Goal: Information Seeking & Learning: Learn about a topic

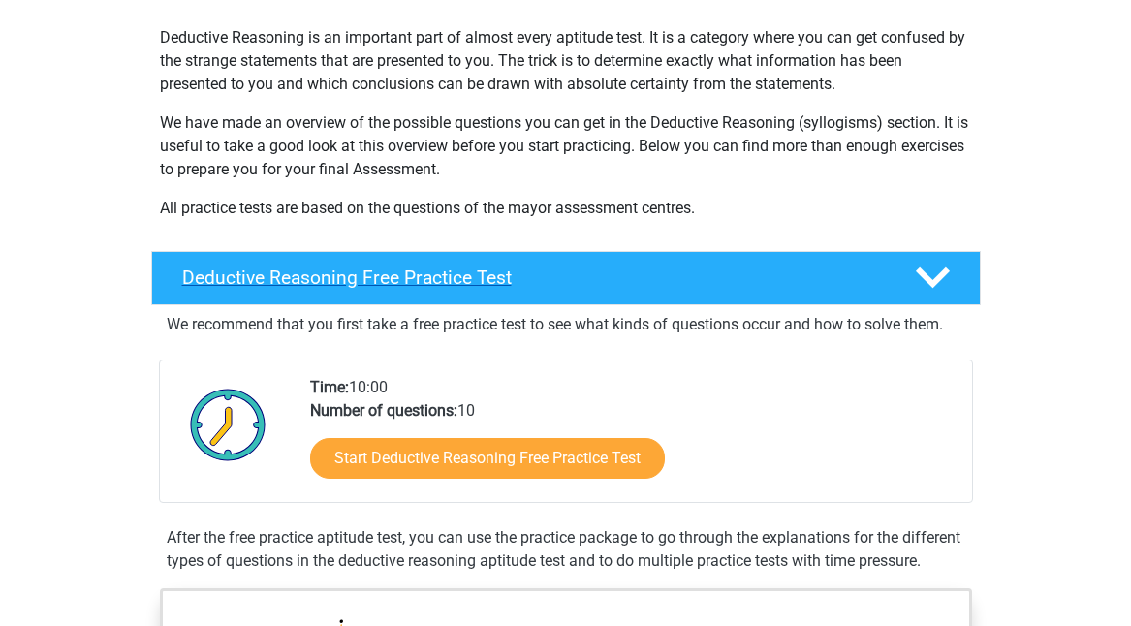
scroll to position [259, 0]
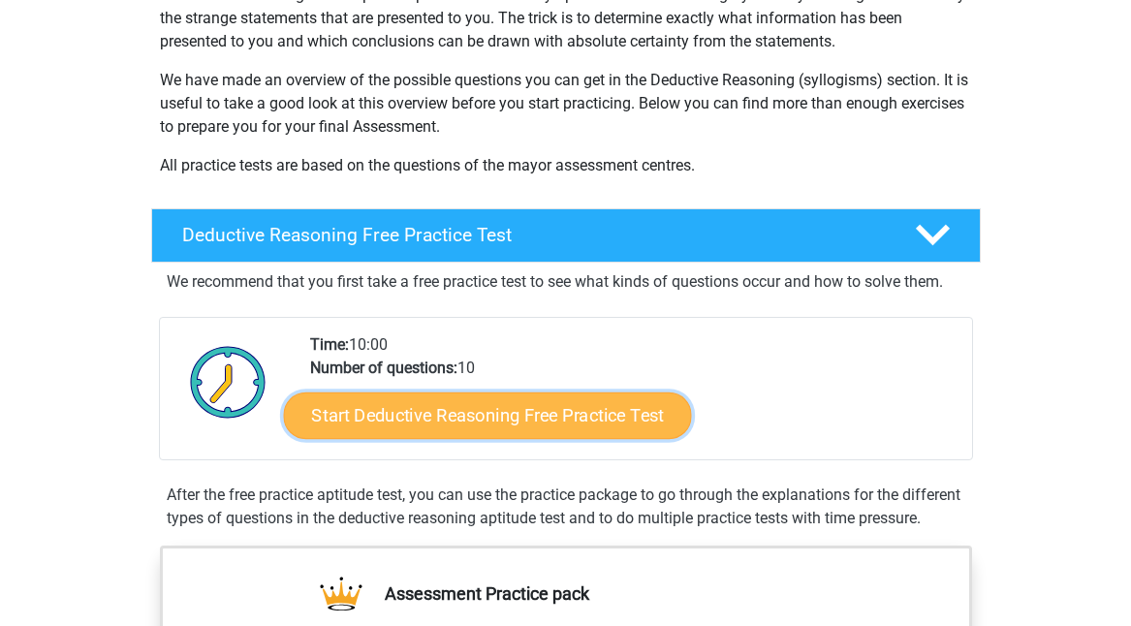
click at [457, 412] on link "Start Deductive Reasoning Free Practice Test" at bounding box center [487, 415] width 408 height 47
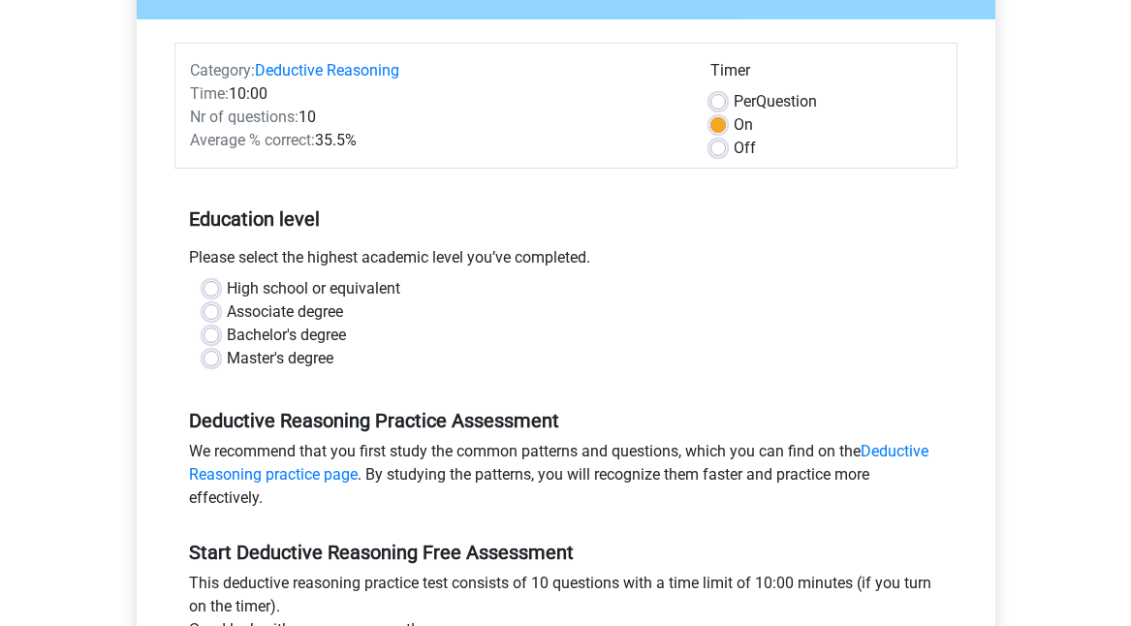
scroll to position [259, 0]
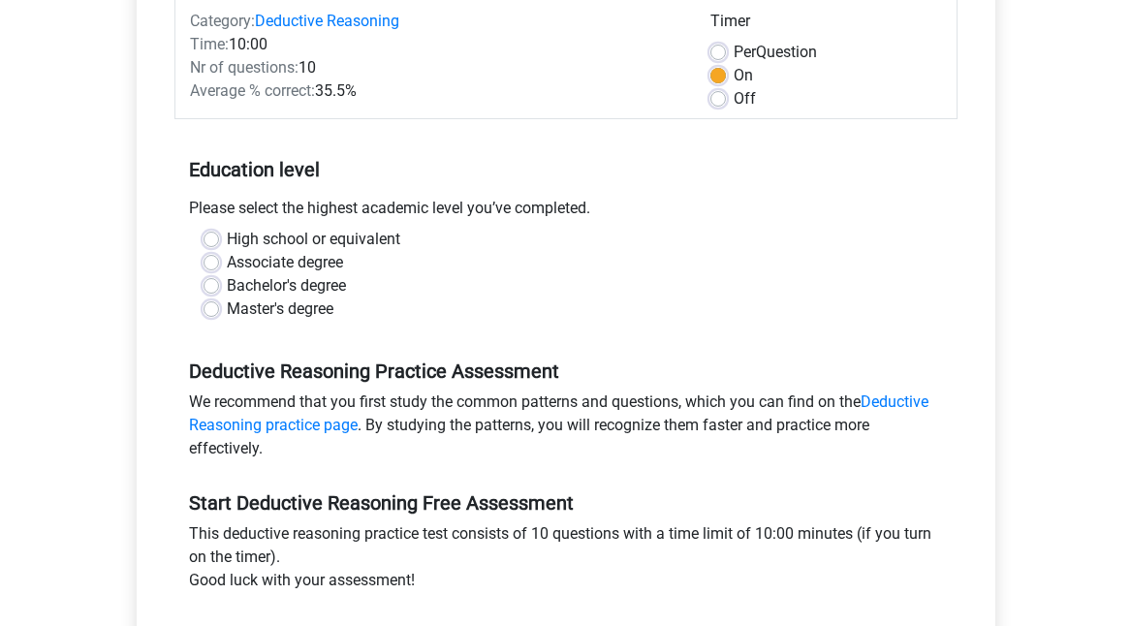
click at [227, 238] on label "High school or equivalent" at bounding box center [314, 239] width 174 height 23
click at [214, 238] on input "High school or equivalent" at bounding box center [212, 237] width 16 height 19
radio input "true"
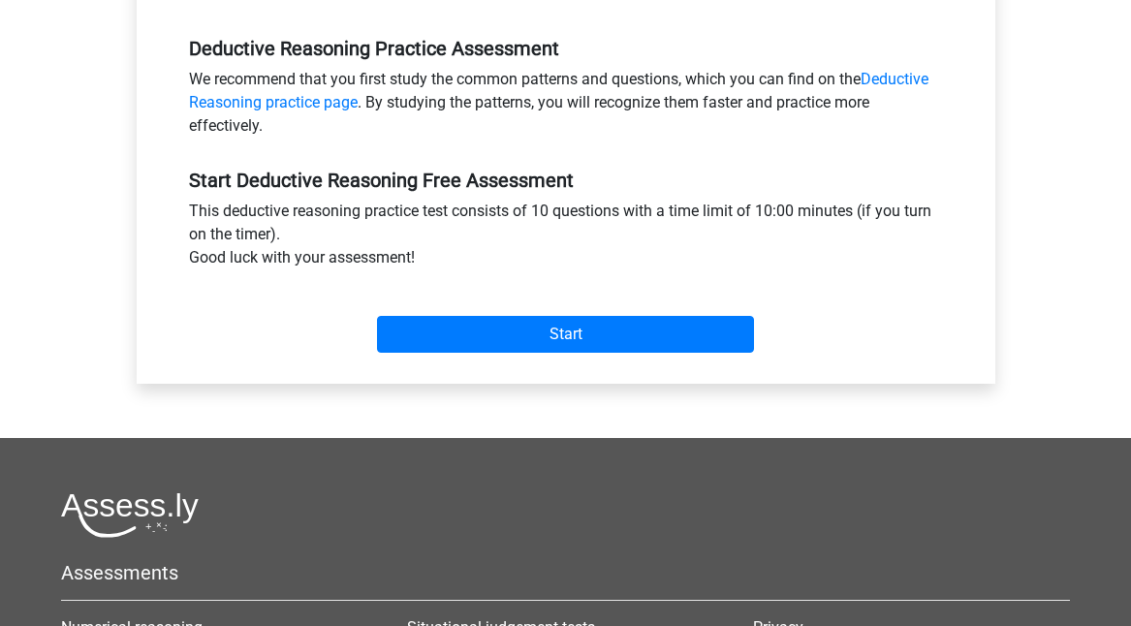
scroll to position [647, 0]
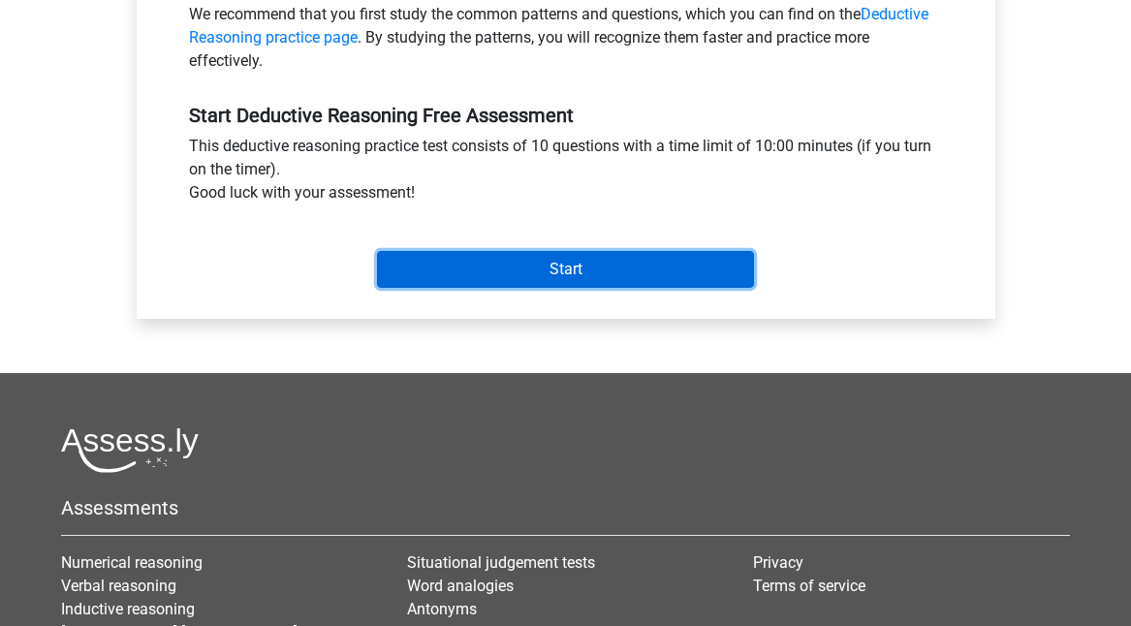
click at [425, 284] on input "Start" at bounding box center [565, 269] width 377 height 37
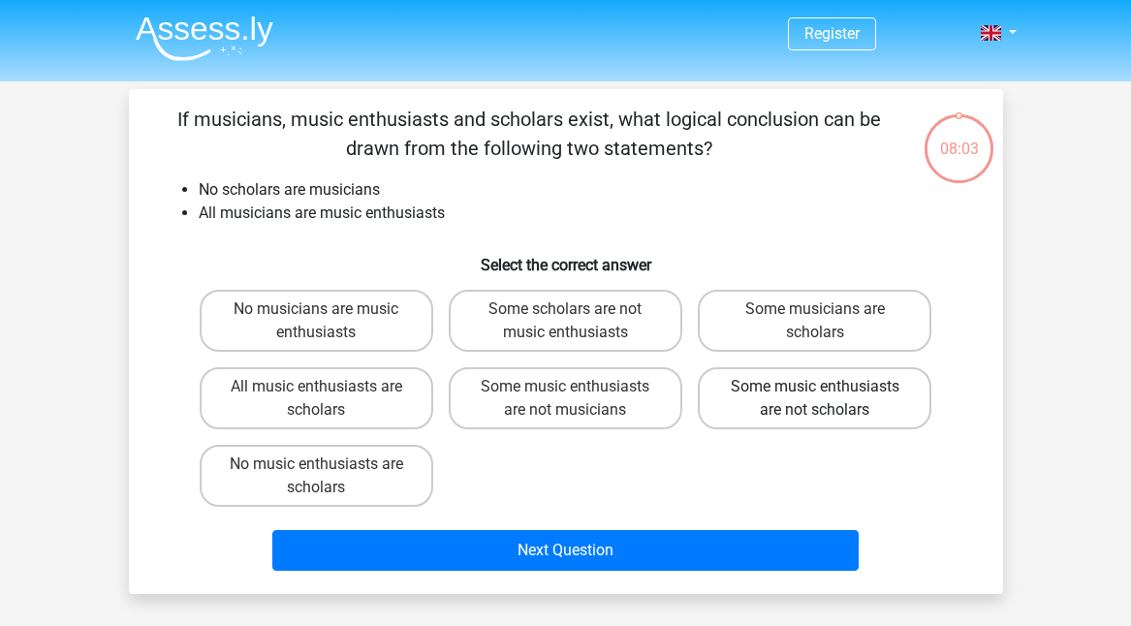
click at [786, 410] on label "Some music enthusiasts are not scholars" at bounding box center [815, 398] width 234 height 62
click at [815, 399] on input "Some music enthusiasts are not scholars" at bounding box center [821, 393] width 13 height 13
radio input "true"
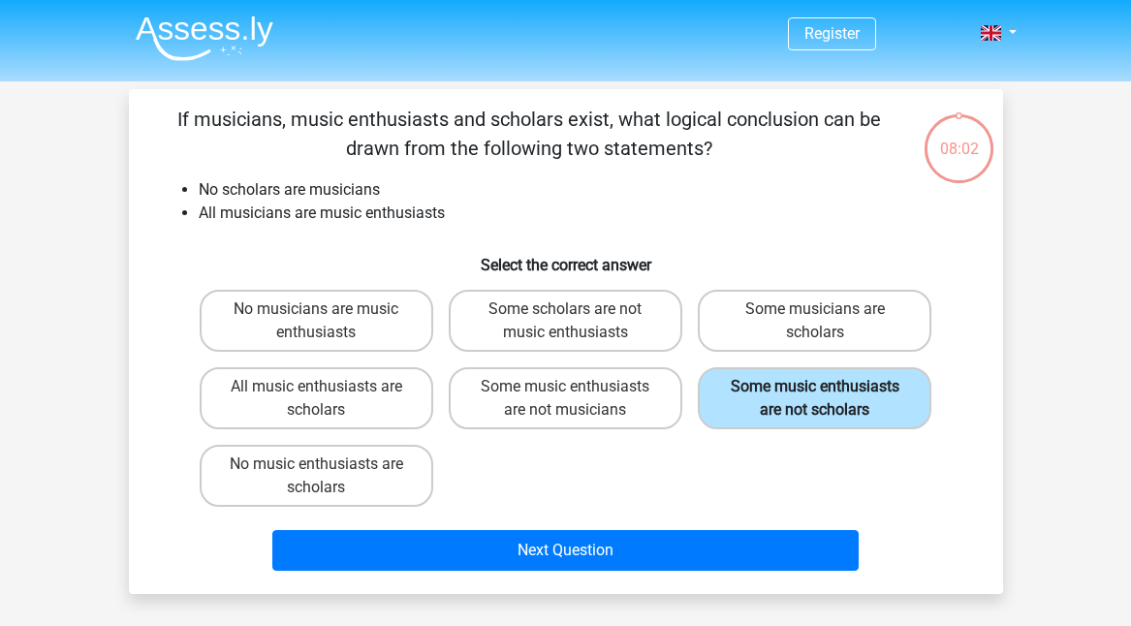
click at [778, 417] on label "Some music enthusiasts are not scholars" at bounding box center [815, 398] width 234 height 62
click at [815, 399] on input "Some music enthusiasts are not scholars" at bounding box center [821, 393] width 13 height 13
click at [577, 338] on label "Some scholars are not music enthusiasts" at bounding box center [566, 321] width 234 height 62
click at [577, 322] on input "Some scholars are not music enthusiasts" at bounding box center [571, 315] width 13 height 13
radio input "true"
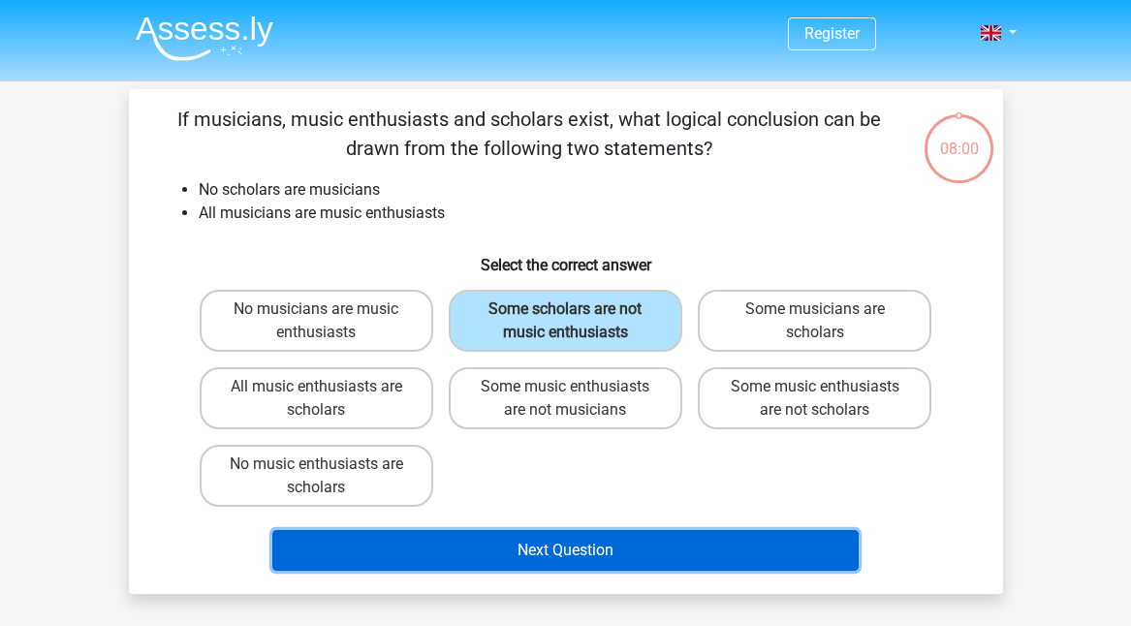
click at [677, 554] on button "Next Question" at bounding box center [565, 550] width 586 height 41
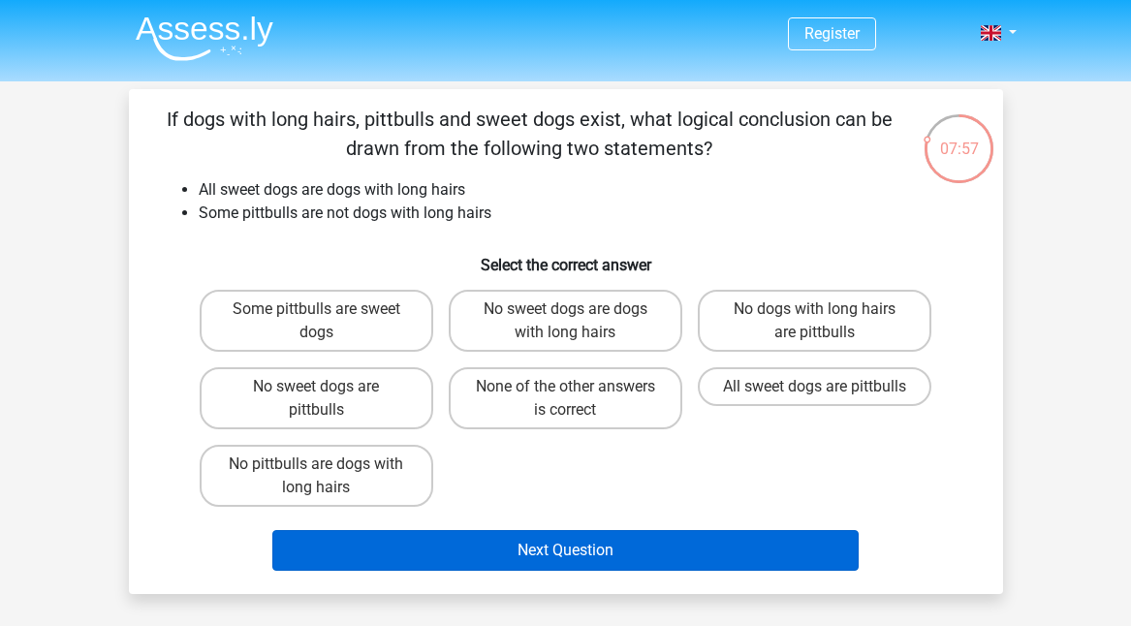
scroll to position [129, 0]
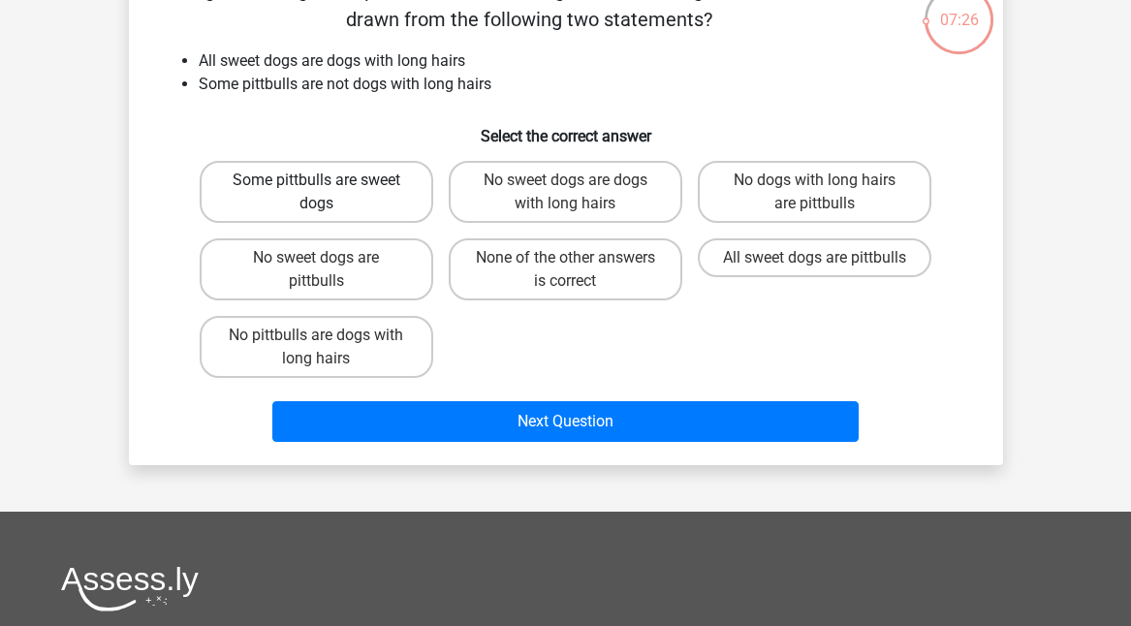
click at [310, 208] on label "Some pittbulls are sweet dogs" at bounding box center [317, 192] width 234 height 62
click at [316, 193] on input "Some pittbulls are sweet dogs" at bounding box center [322, 186] width 13 height 13
radio input "true"
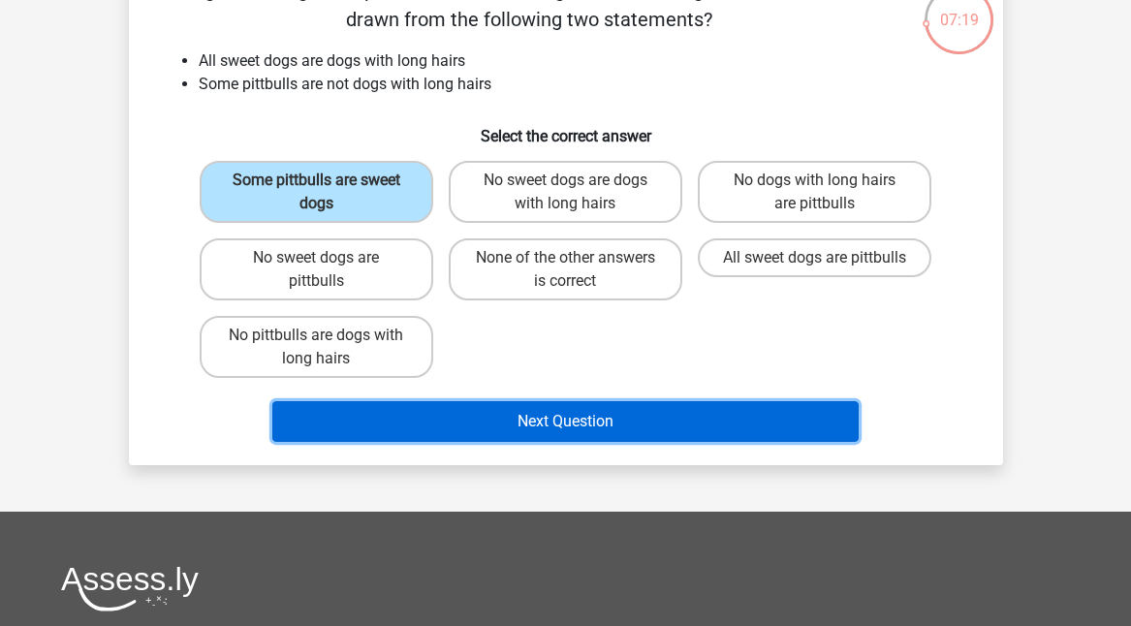
click at [393, 427] on button "Next Question" at bounding box center [565, 421] width 586 height 41
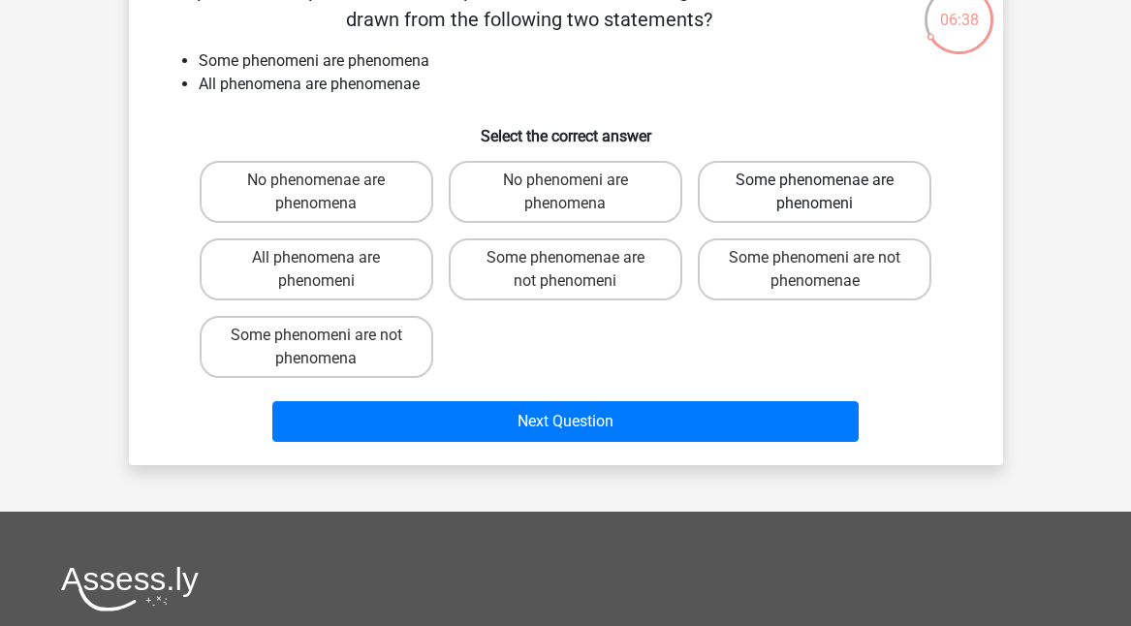
click at [779, 182] on label "Some phenomenae are phenomeni" at bounding box center [815, 192] width 234 height 62
click at [815, 182] on input "Some phenomenae are phenomeni" at bounding box center [821, 186] width 13 height 13
radio input "true"
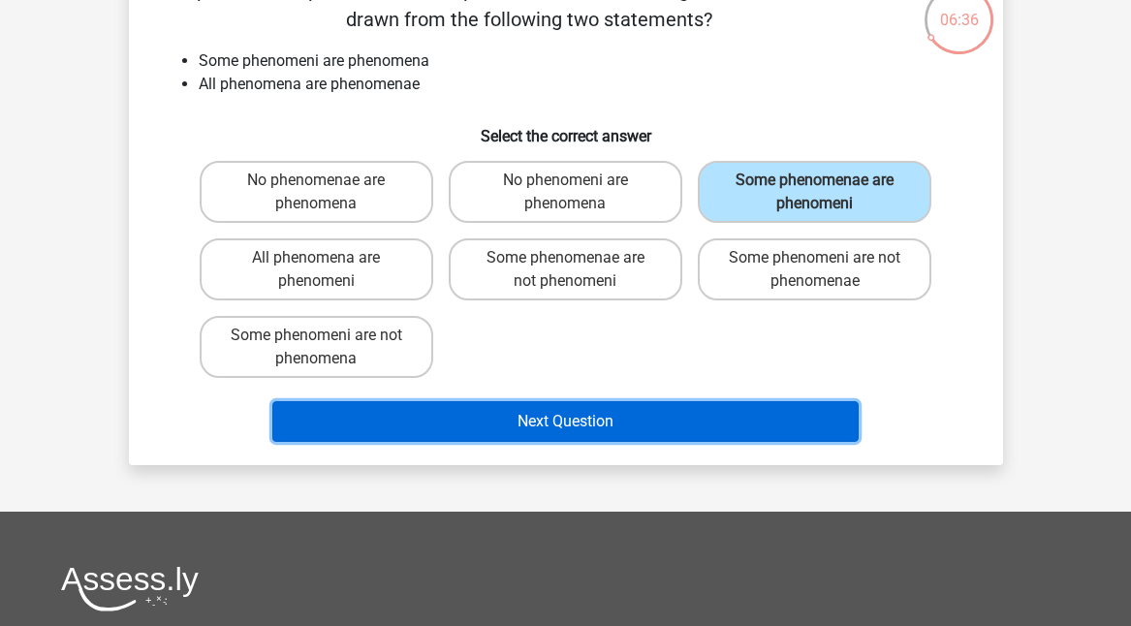
click at [728, 429] on button "Next Question" at bounding box center [565, 421] width 586 height 41
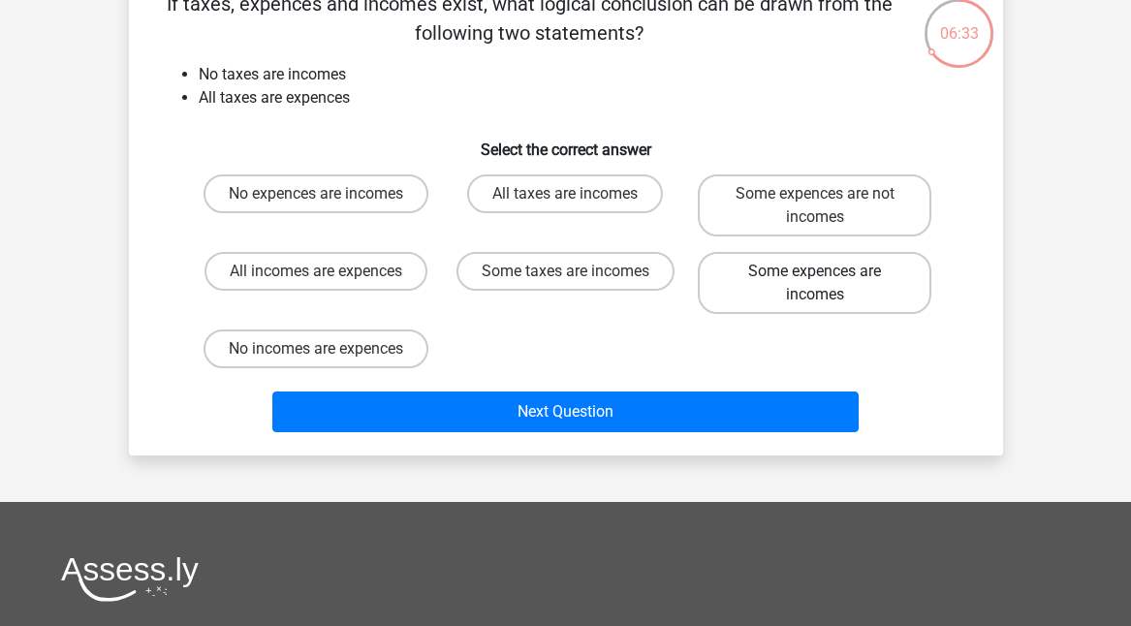
scroll to position [0, 0]
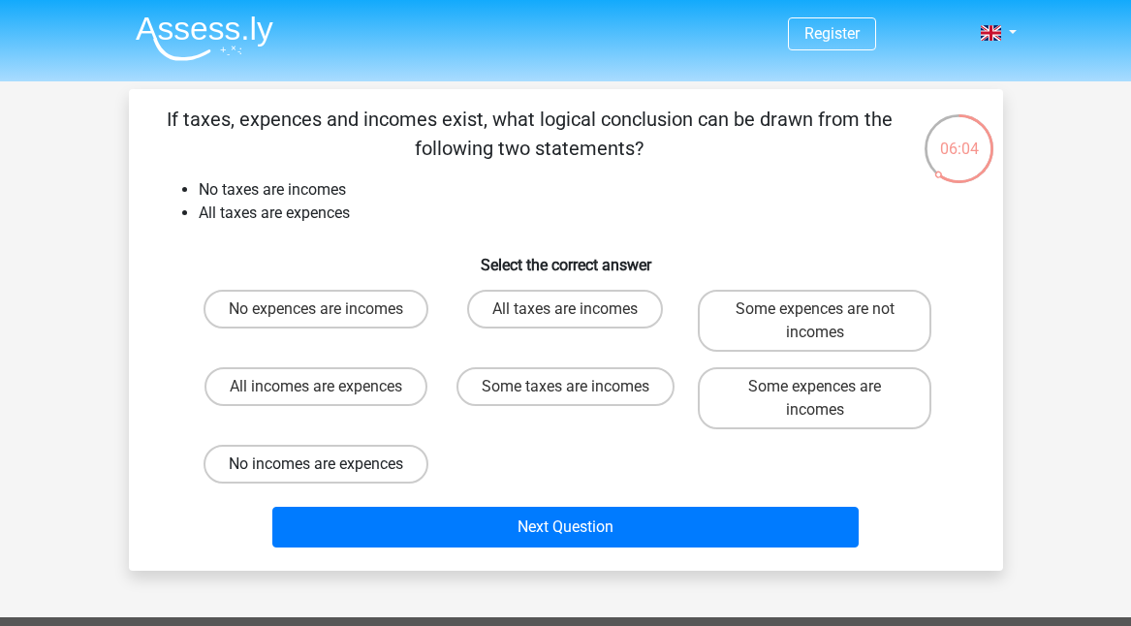
click at [358, 459] on label "No incomes are expences" at bounding box center [316, 464] width 225 height 39
click at [329, 464] on input "No incomes are expences" at bounding box center [322, 470] width 13 height 13
radio input "true"
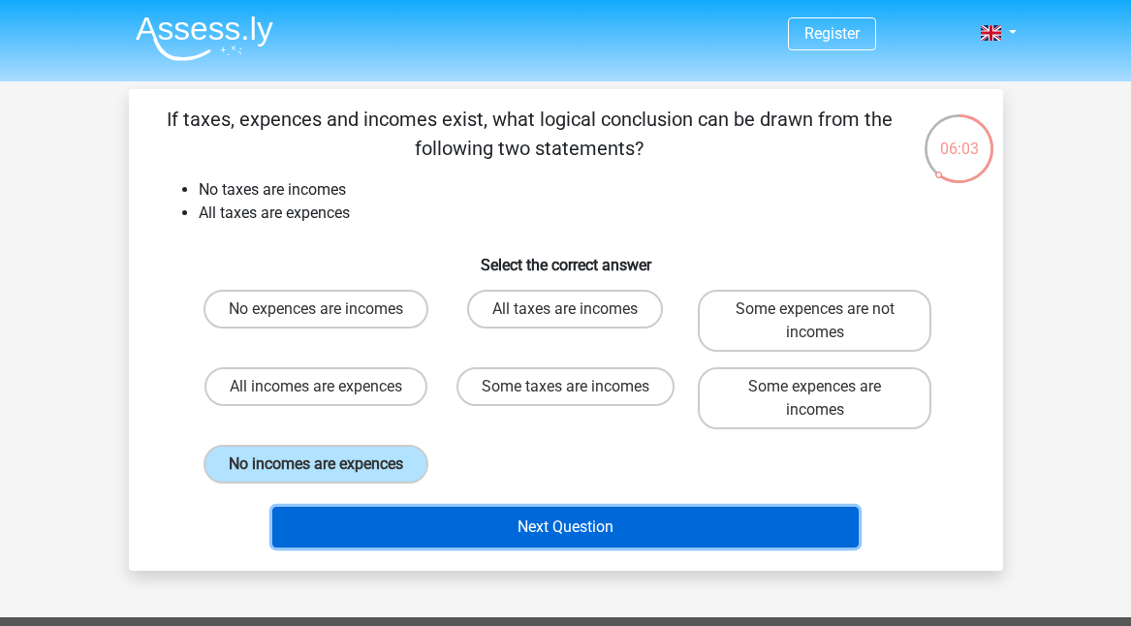
click at [436, 523] on button "Next Question" at bounding box center [565, 527] width 586 height 41
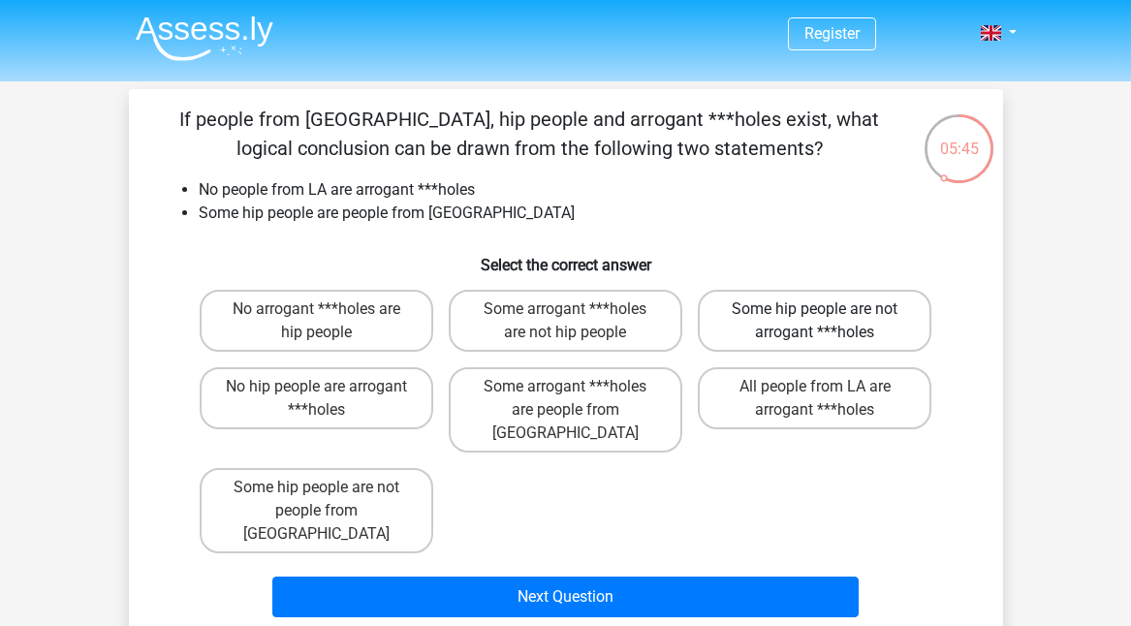
click at [783, 311] on label "Some hip people are not arrogant ***holes" at bounding box center [815, 321] width 234 height 62
click at [815, 311] on input "Some hip people are not arrogant ***holes" at bounding box center [821, 315] width 13 height 13
radio input "true"
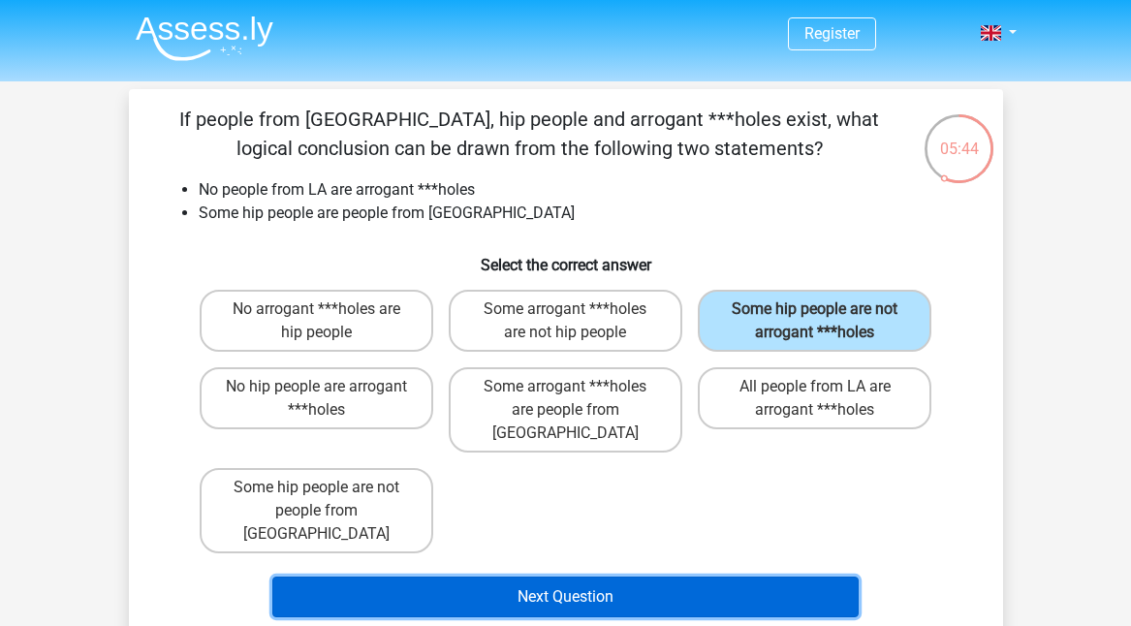
click at [545, 577] on button "Next Question" at bounding box center [565, 597] width 586 height 41
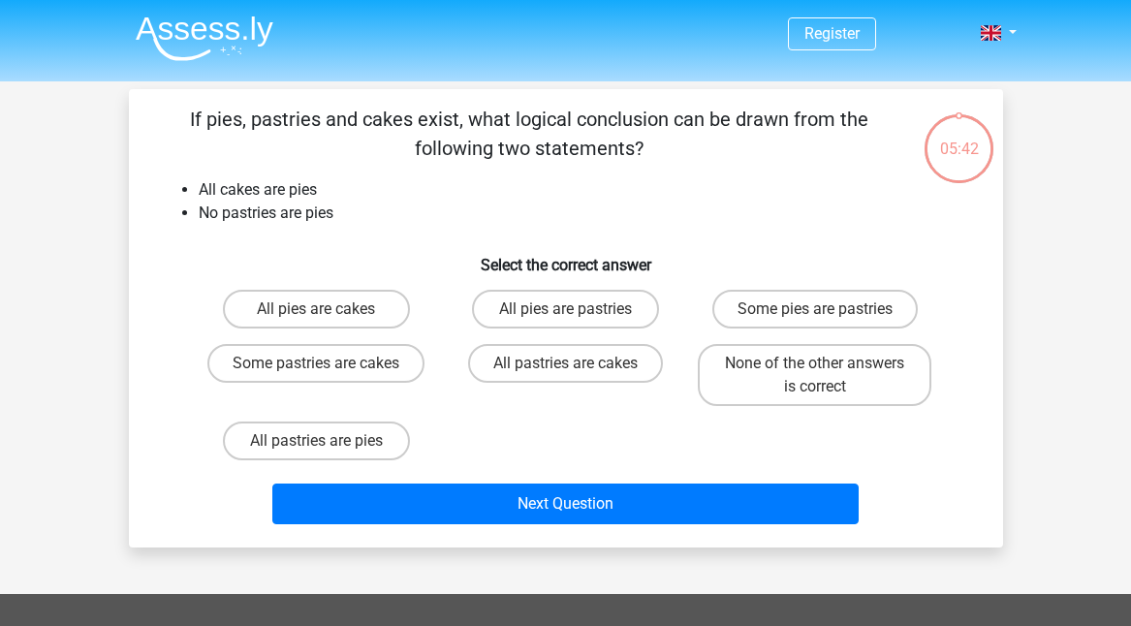
scroll to position [89, 0]
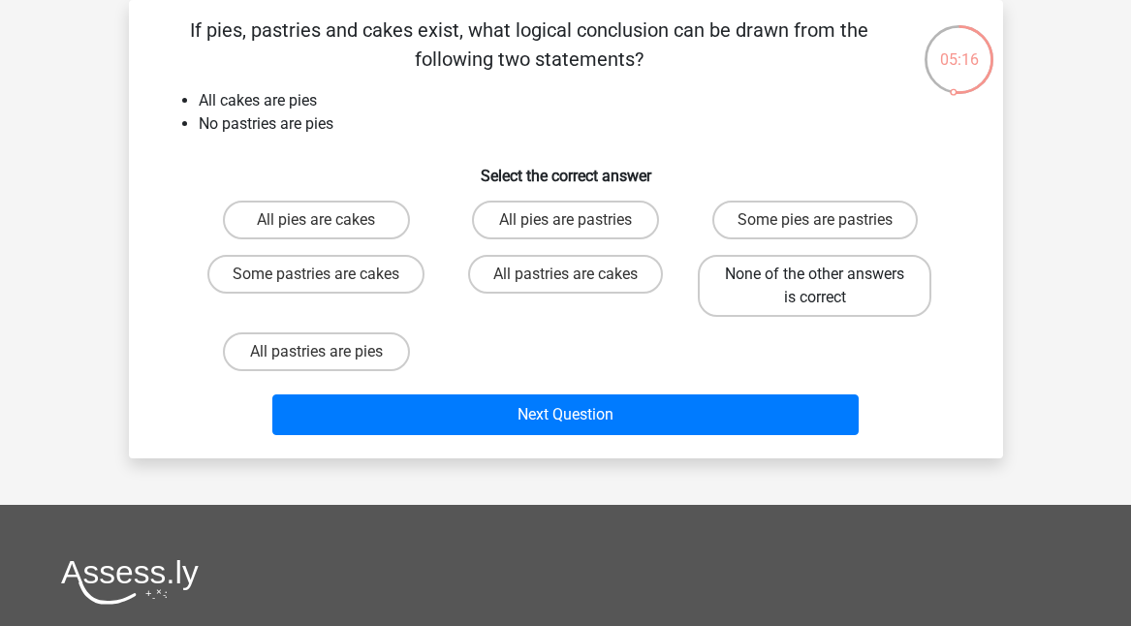
click at [744, 272] on label "None of the other answers is correct" at bounding box center [815, 286] width 234 height 62
click at [815, 274] on input "None of the other answers is correct" at bounding box center [821, 280] width 13 height 13
radio input "true"
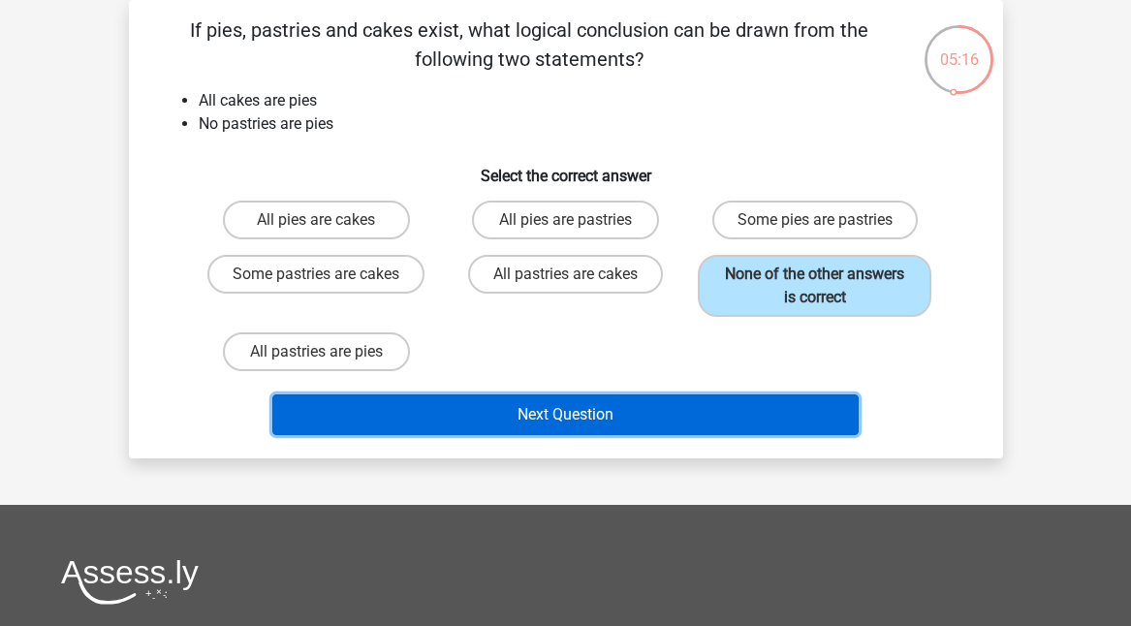
click at [690, 419] on button "Next Question" at bounding box center [565, 415] width 586 height 41
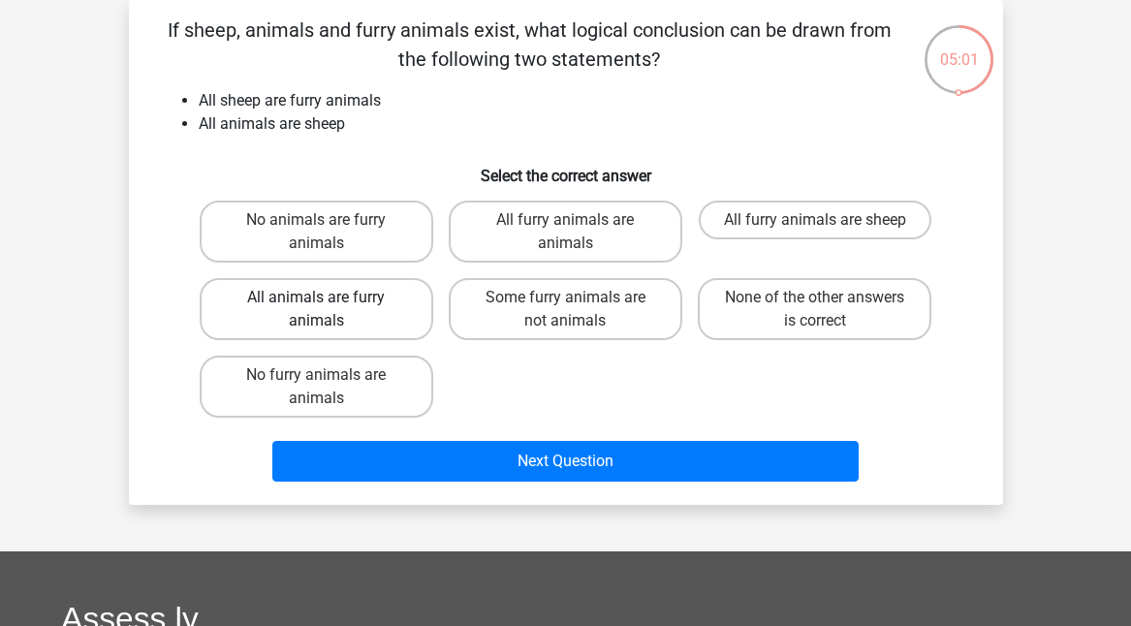
click at [334, 310] on label "All animals are furry animals" at bounding box center [317, 309] width 234 height 62
click at [329, 310] on input "All animals are furry animals" at bounding box center [322, 304] width 13 height 13
radio input "true"
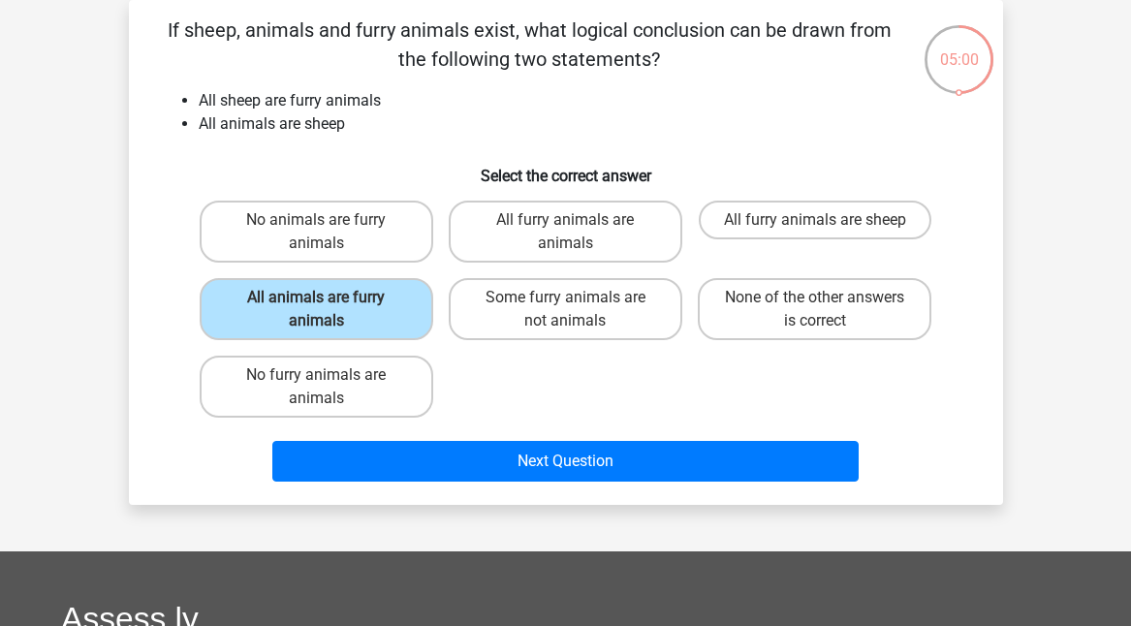
click at [496, 485] on div "Next Question" at bounding box center [566, 465] width 748 height 48
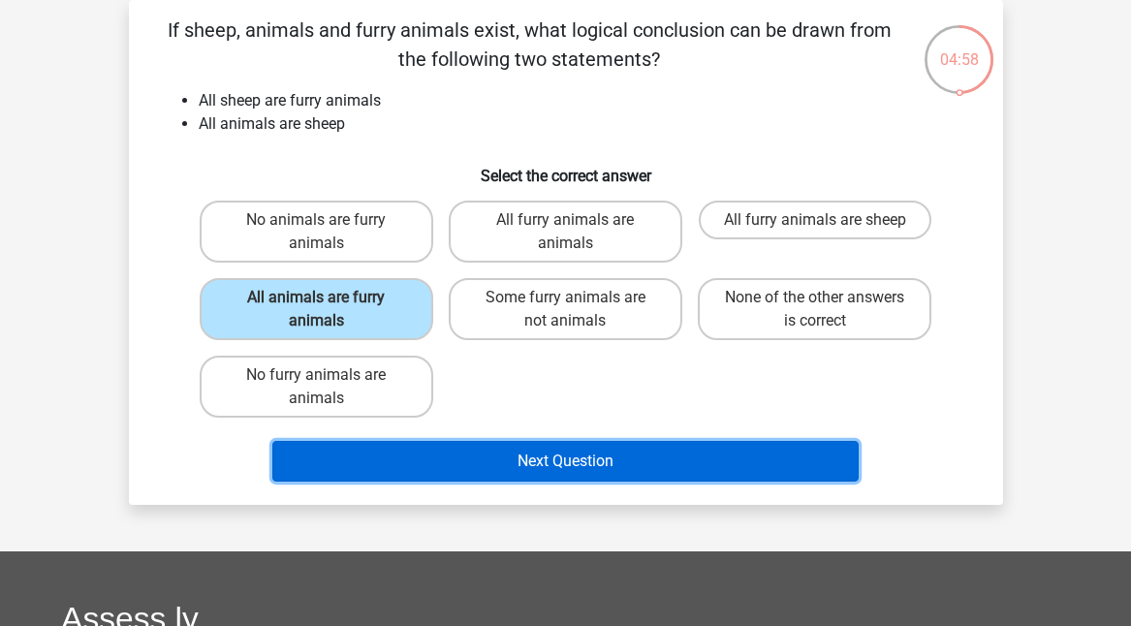
click at [424, 474] on button "Next Question" at bounding box center [565, 461] width 586 height 41
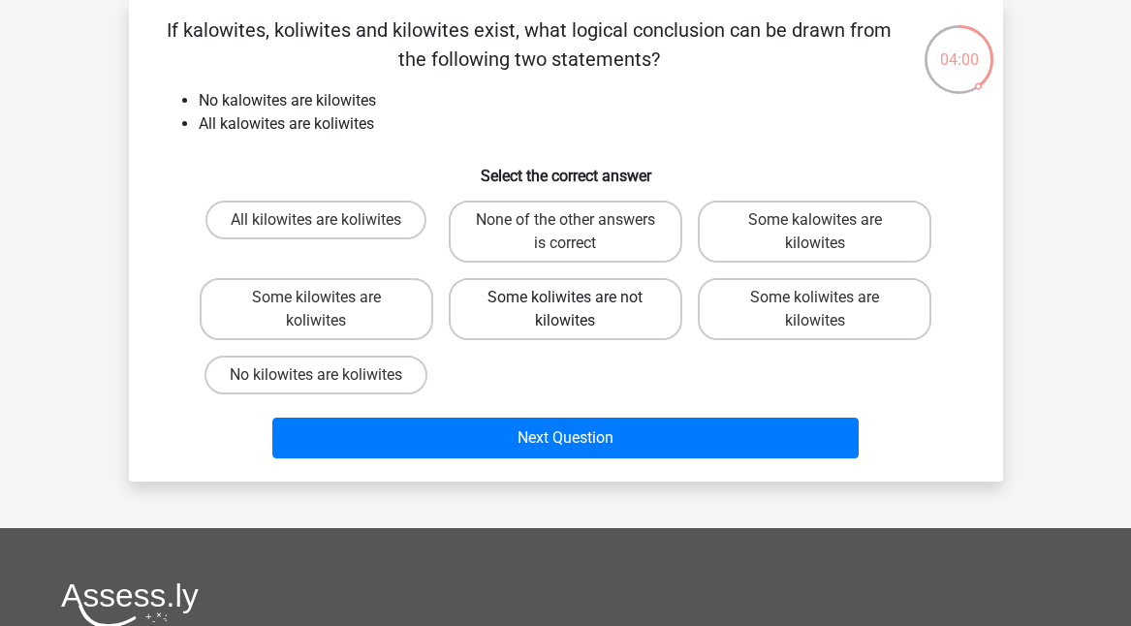
click at [546, 308] on label "Some koliwites are not kilowites" at bounding box center [566, 309] width 234 height 62
click at [565, 308] on input "Some koliwites are not kilowites" at bounding box center [571, 304] width 13 height 13
radio input "true"
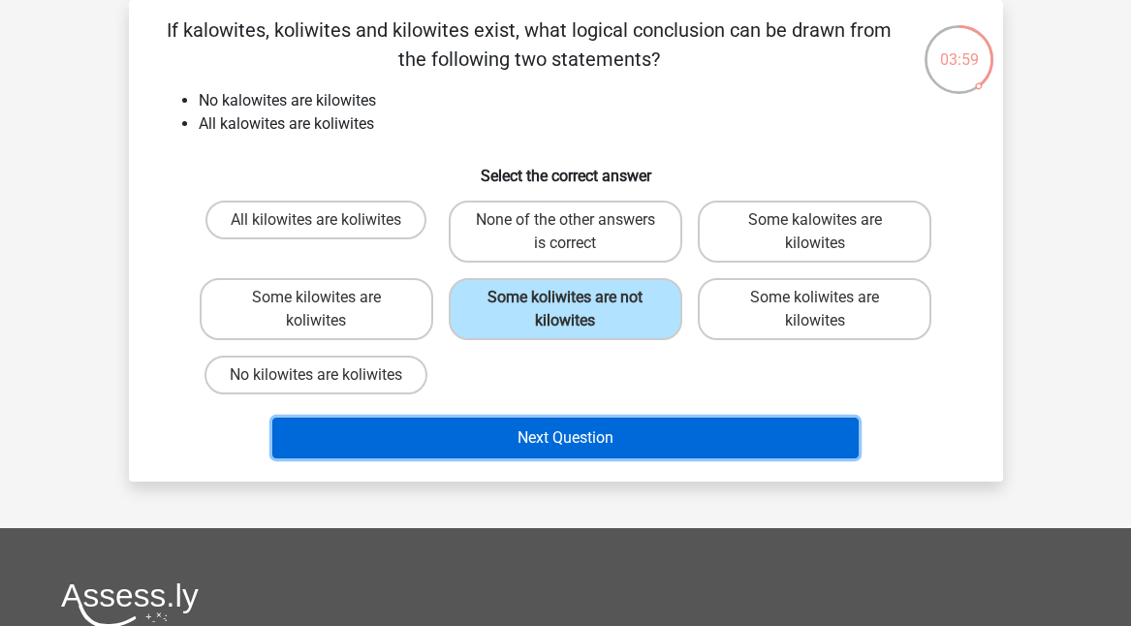
click at [566, 427] on button "Next Question" at bounding box center [565, 438] width 586 height 41
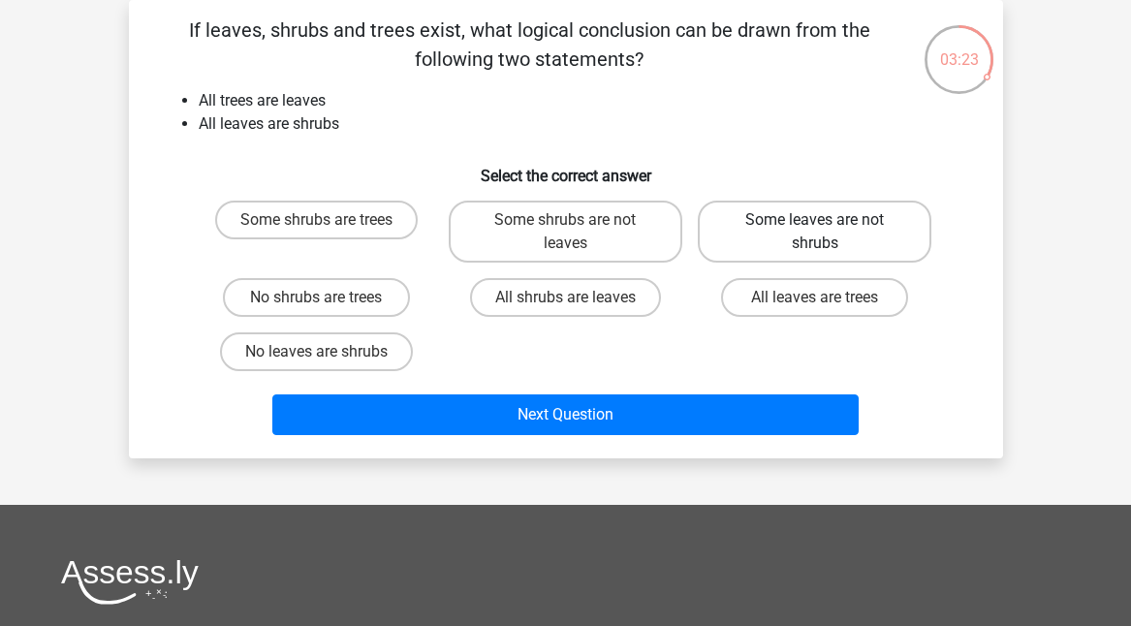
click at [744, 245] on label "Some leaves are not shrubs" at bounding box center [815, 232] width 234 height 62
click at [815, 233] on input "Some leaves are not shrubs" at bounding box center [821, 226] width 13 height 13
radio input "true"
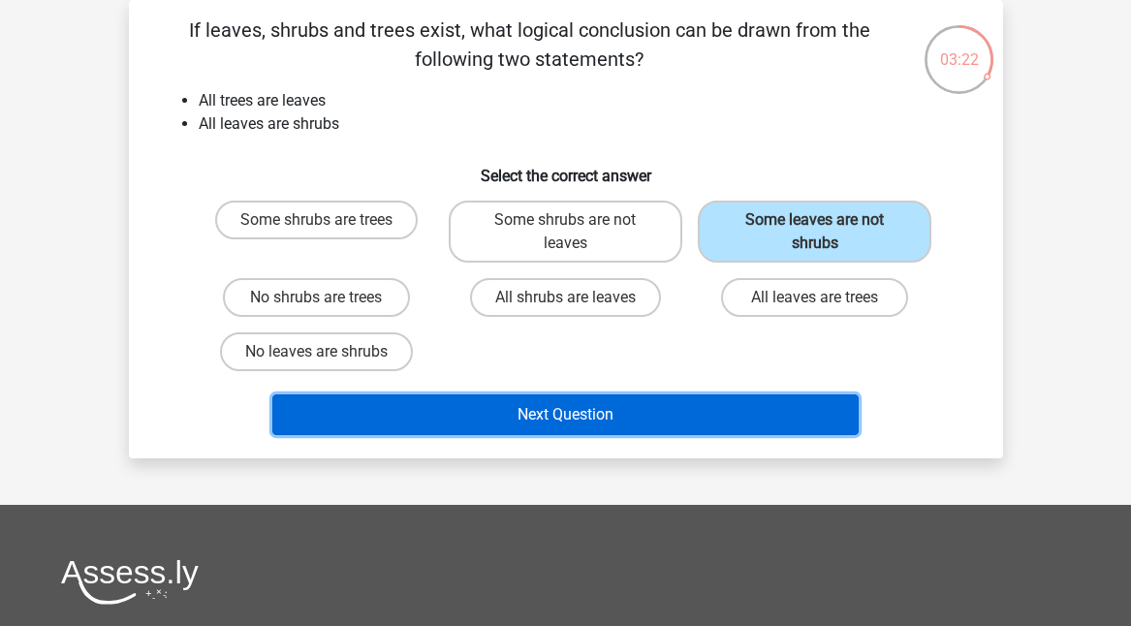
click at [714, 405] on button "Next Question" at bounding box center [565, 415] width 586 height 41
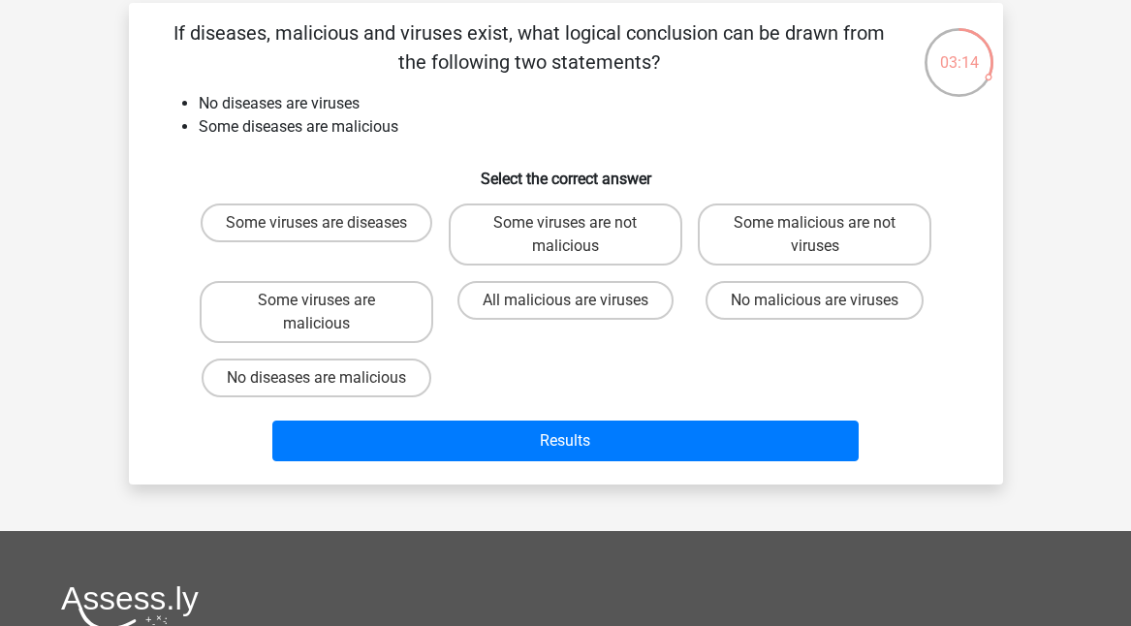
scroll to position [129, 0]
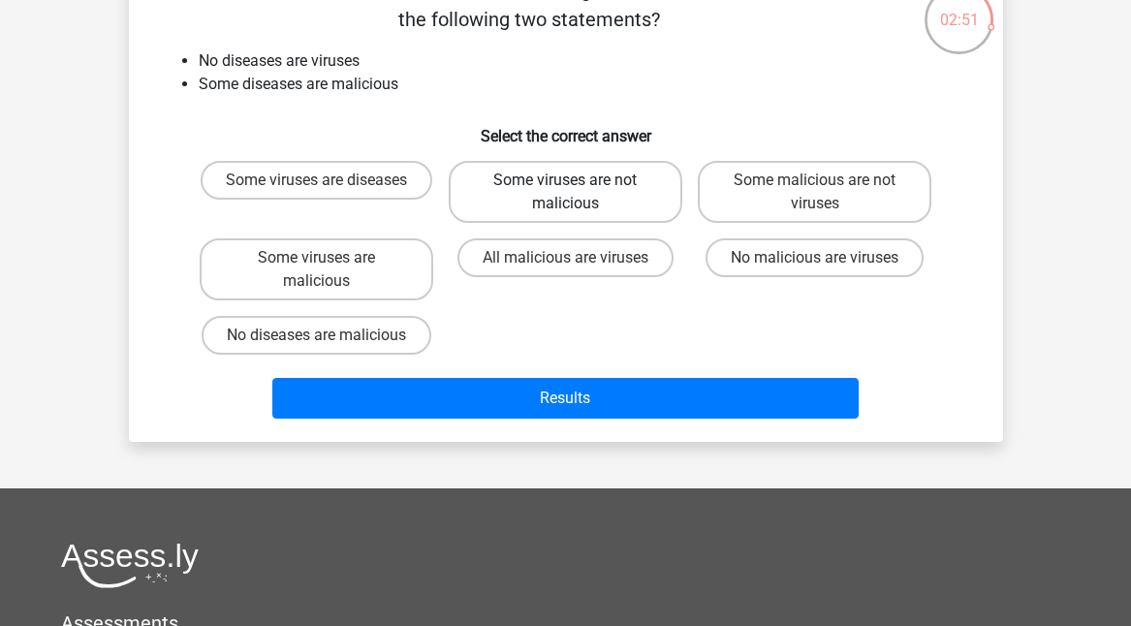
click at [633, 195] on label "Some viruses are not malicious" at bounding box center [566, 192] width 234 height 62
click at [578, 193] on input "Some viruses are not malicious" at bounding box center [571, 186] width 13 height 13
radio input "true"
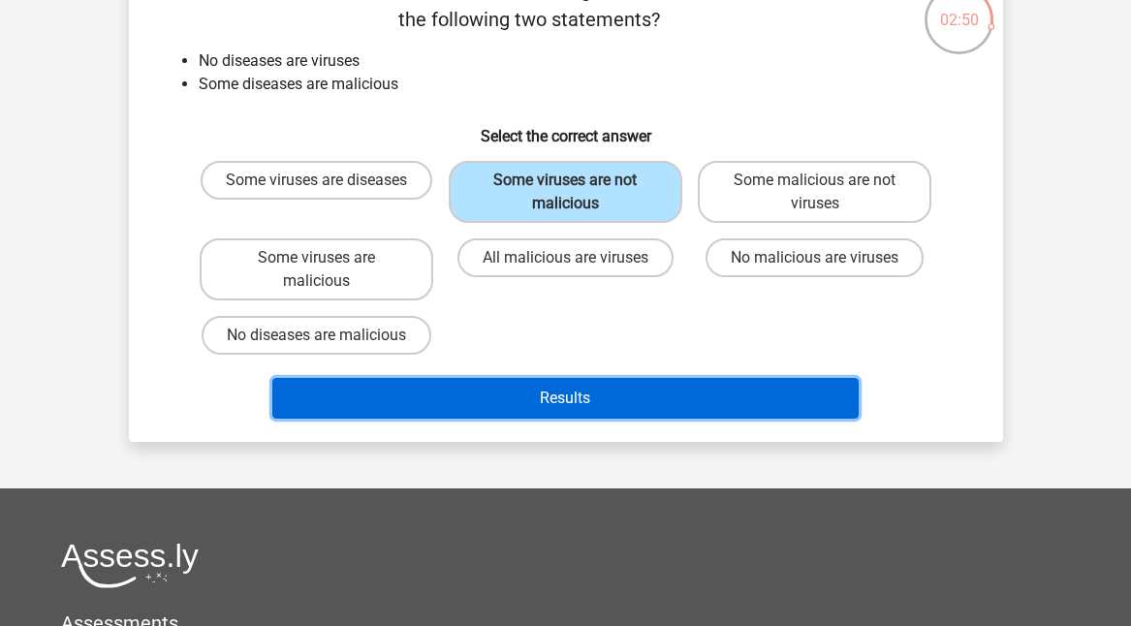
click at [612, 405] on button "Results" at bounding box center [565, 398] width 586 height 41
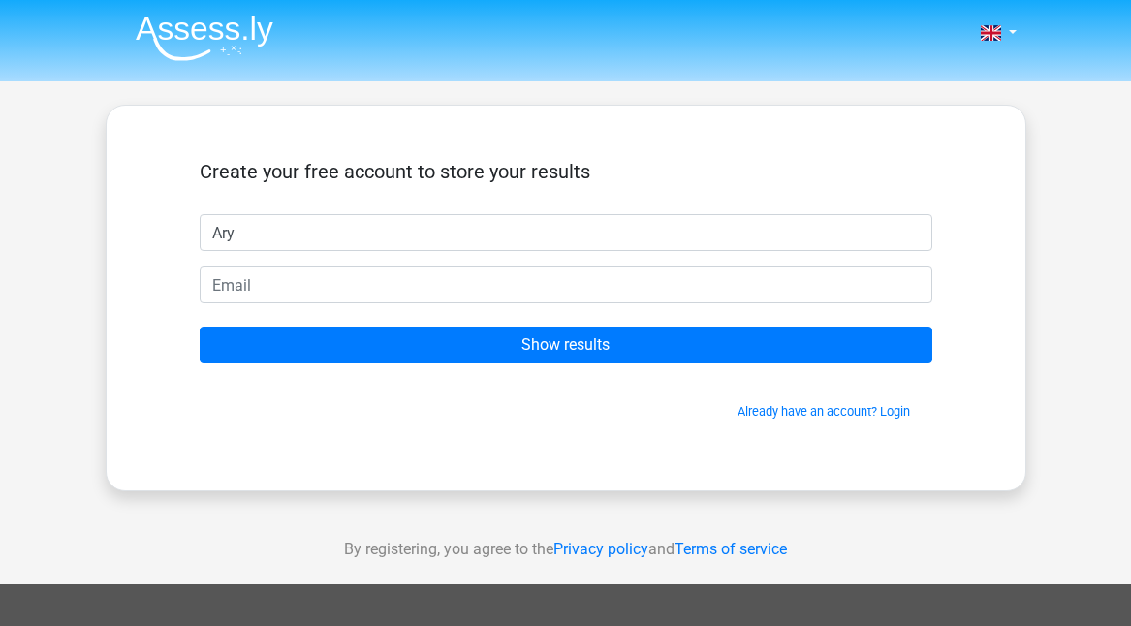
type input "ARYAMAN"
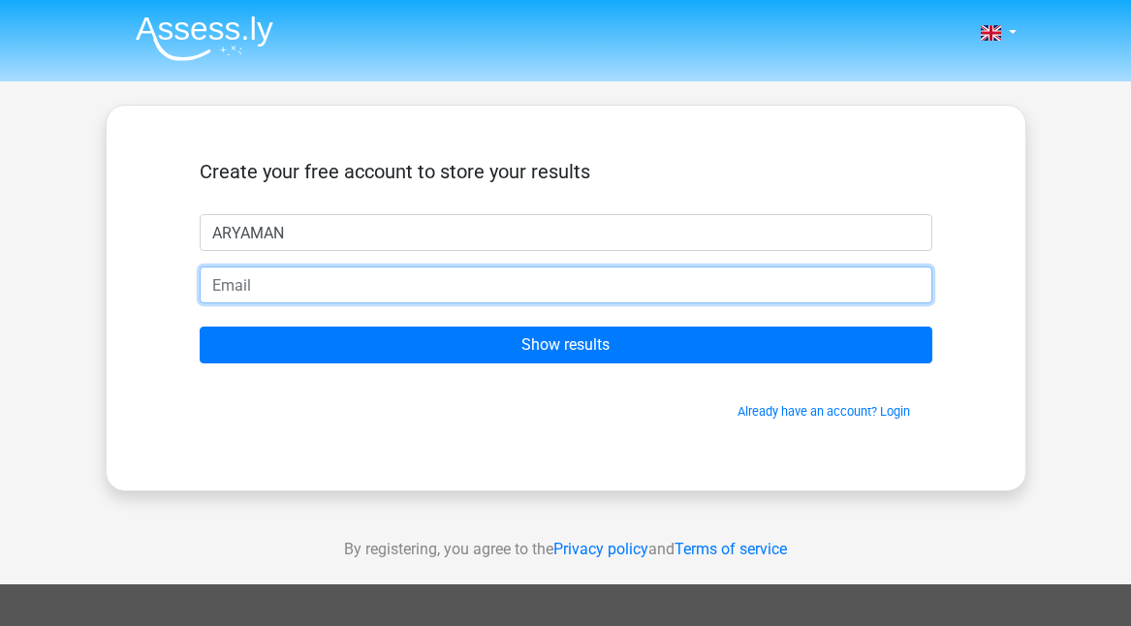
click at [306, 278] on input "email" at bounding box center [566, 285] width 733 height 37
type input "kuhelimitra74@gmail.com"
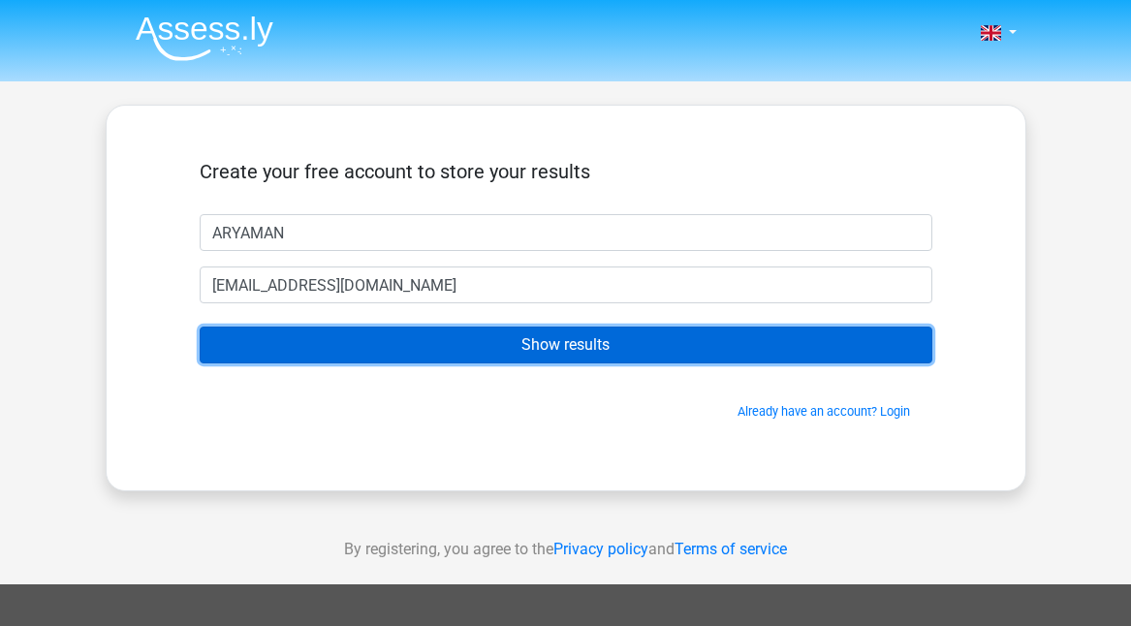
click at [388, 346] on input "Show results" at bounding box center [566, 345] width 733 height 37
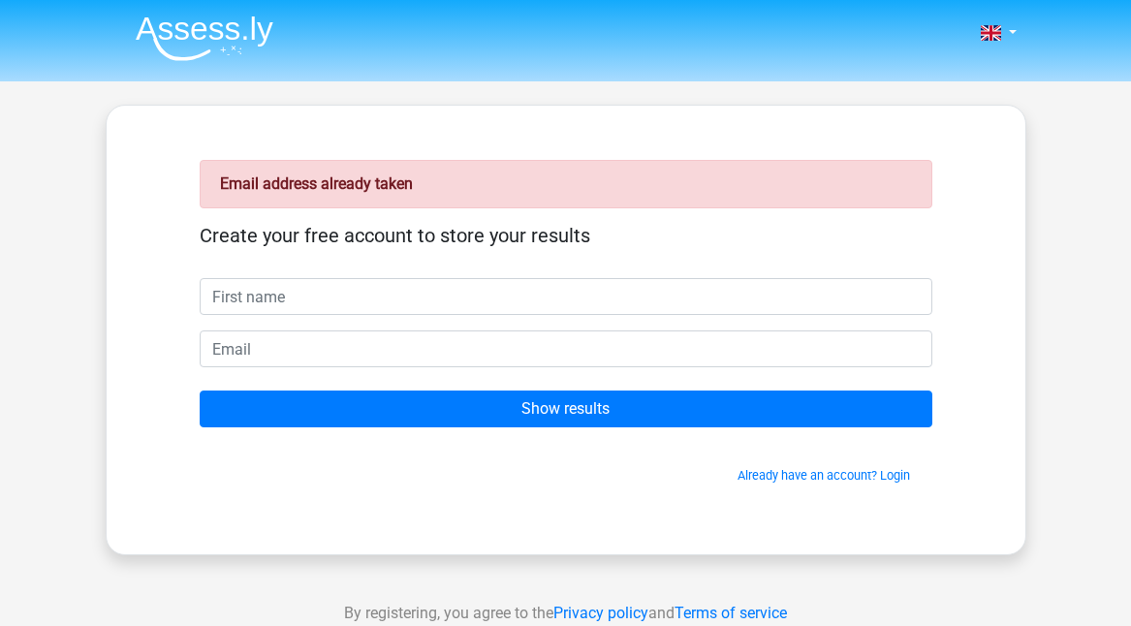
click at [321, 310] on input "text" at bounding box center [566, 296] width 733 height 37
type input "ARYAMAN"
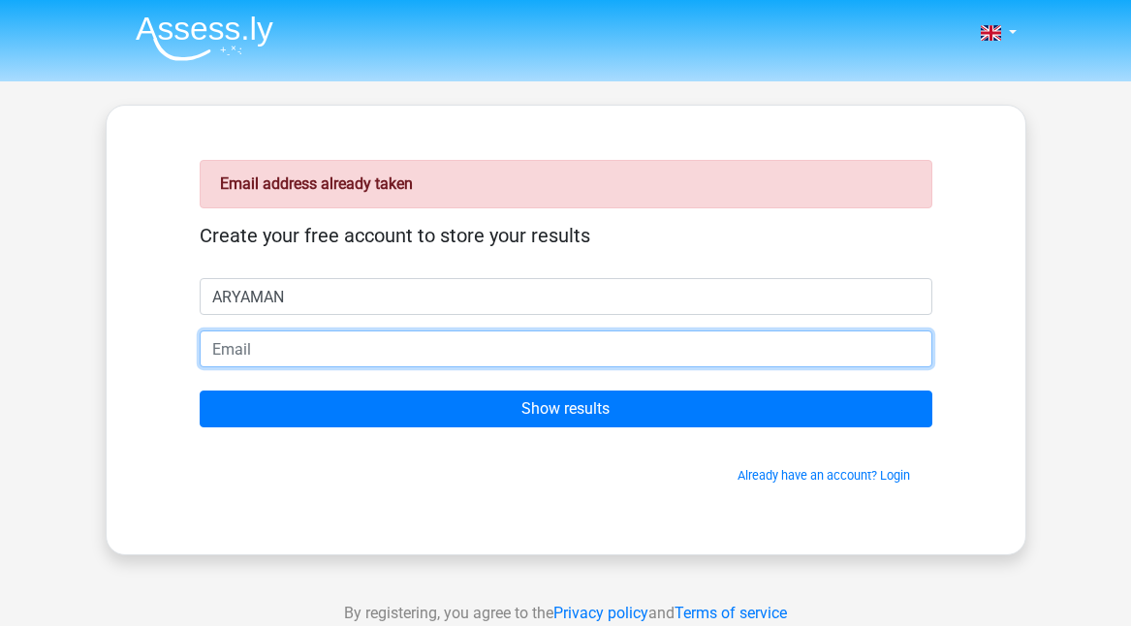
click at [307, 354] on input "email" at bounding box center [566, 349] width 733 height 37
type input "aryamanmitra11@gmail.com"
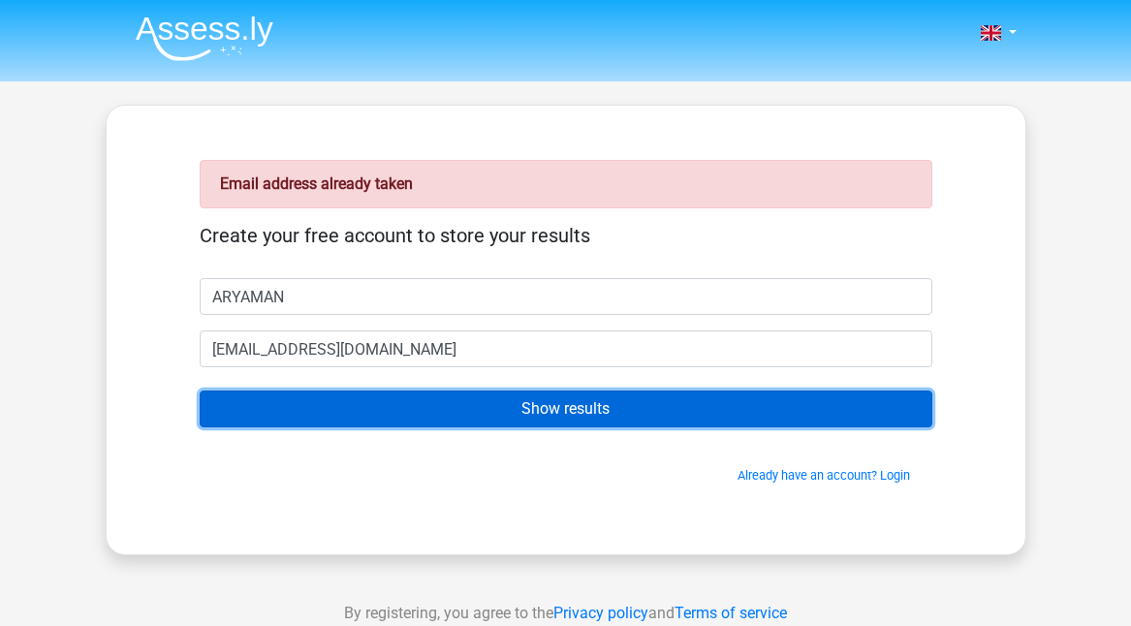
click at [427, 417] on input "Show results" at bounding box center [566, 409] width 733 height 37
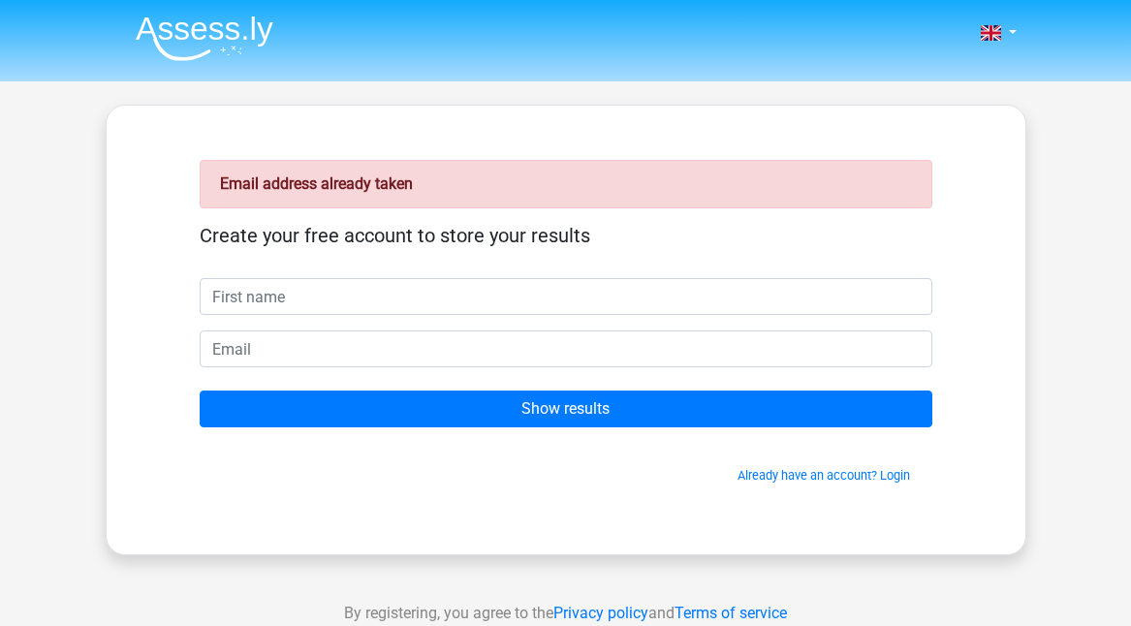
click at [400, 270] on div "Create your free account to store your results" at bounding box center [566, 251] width 733 height 54
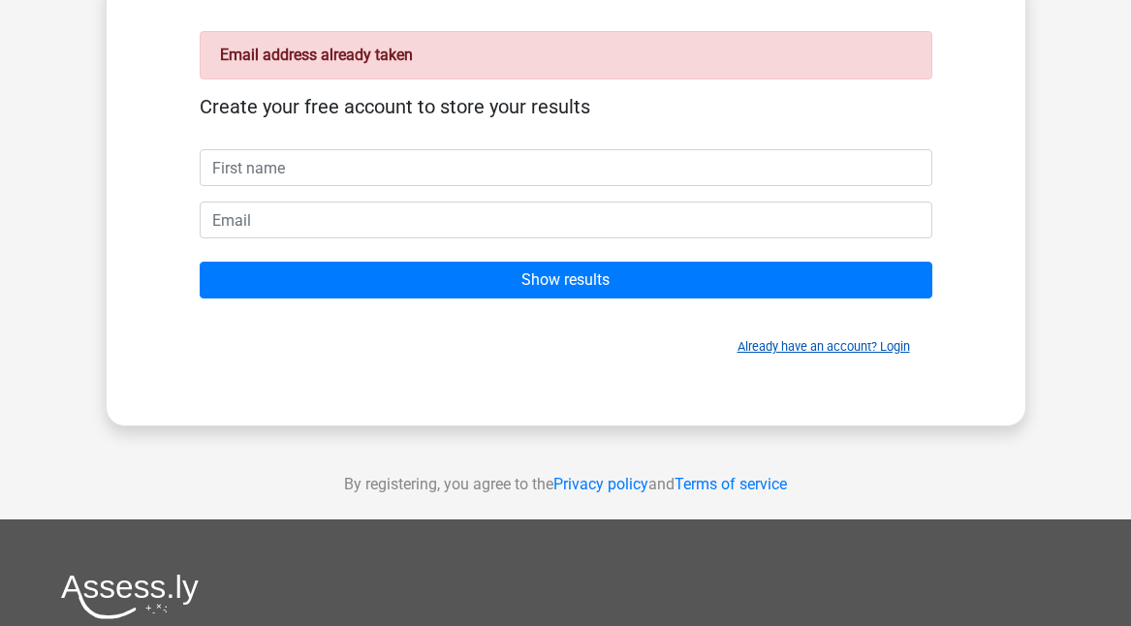
click at [878, 354] on link "Already have an account? Login" at bounding box center [824, 346] width 173 height 15
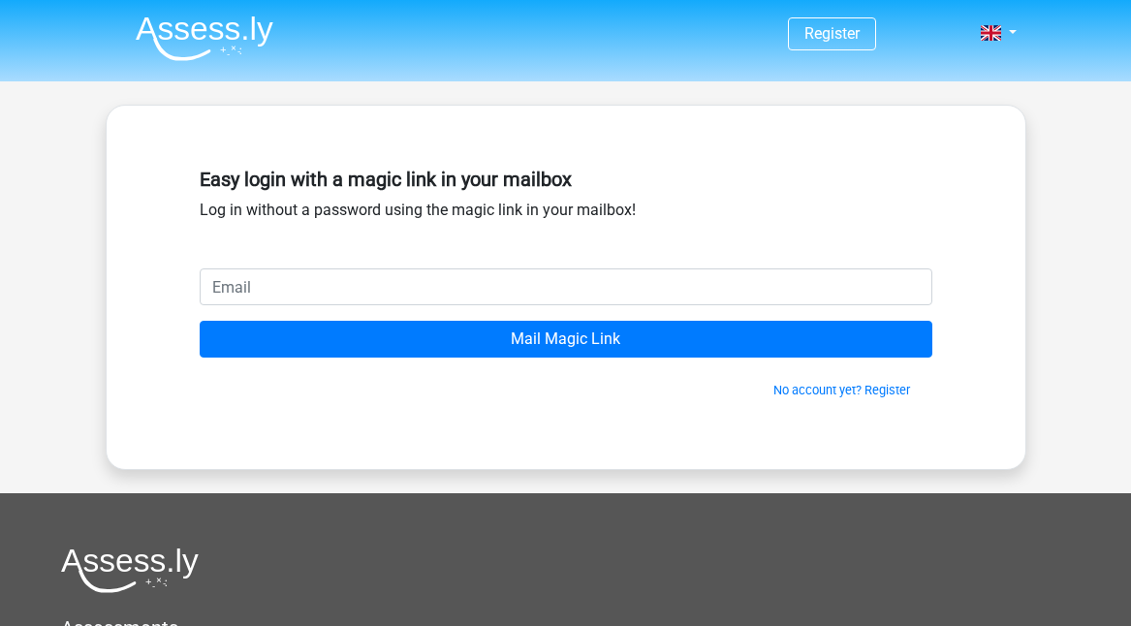
click at [419, 275] on input "email" at bounding box center [566, 287] width 733 height 37
type input "[EMAIL_ADDRESS][DOMAIN_NAME]"
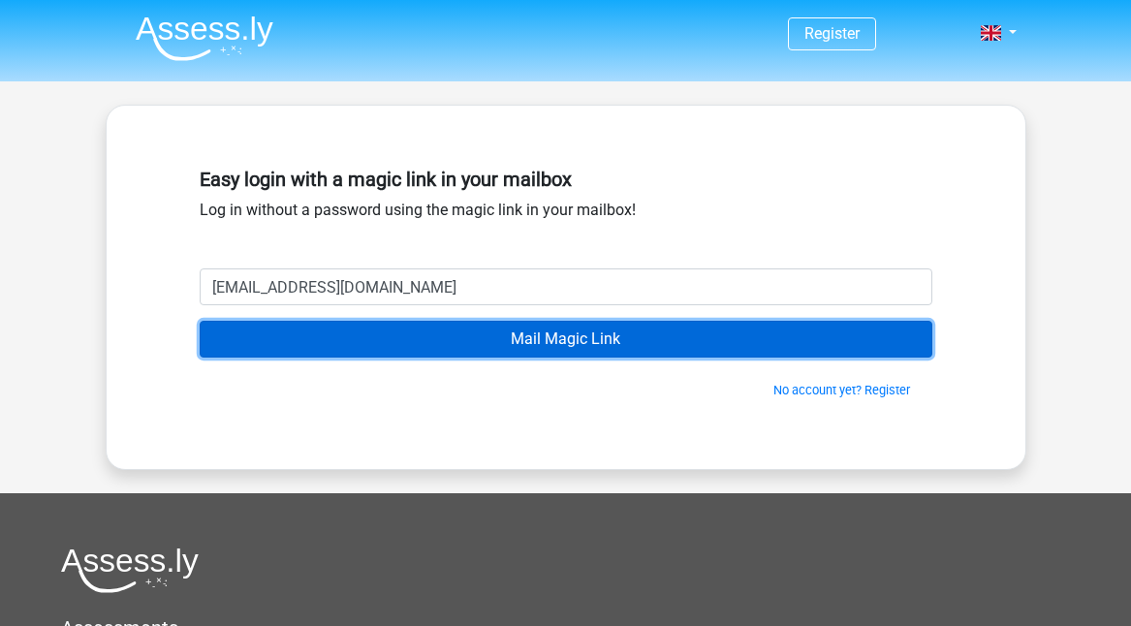
click at [522, 351] on input "Mail Magic Link" at bounding box center [566, 339] width 733 height 37
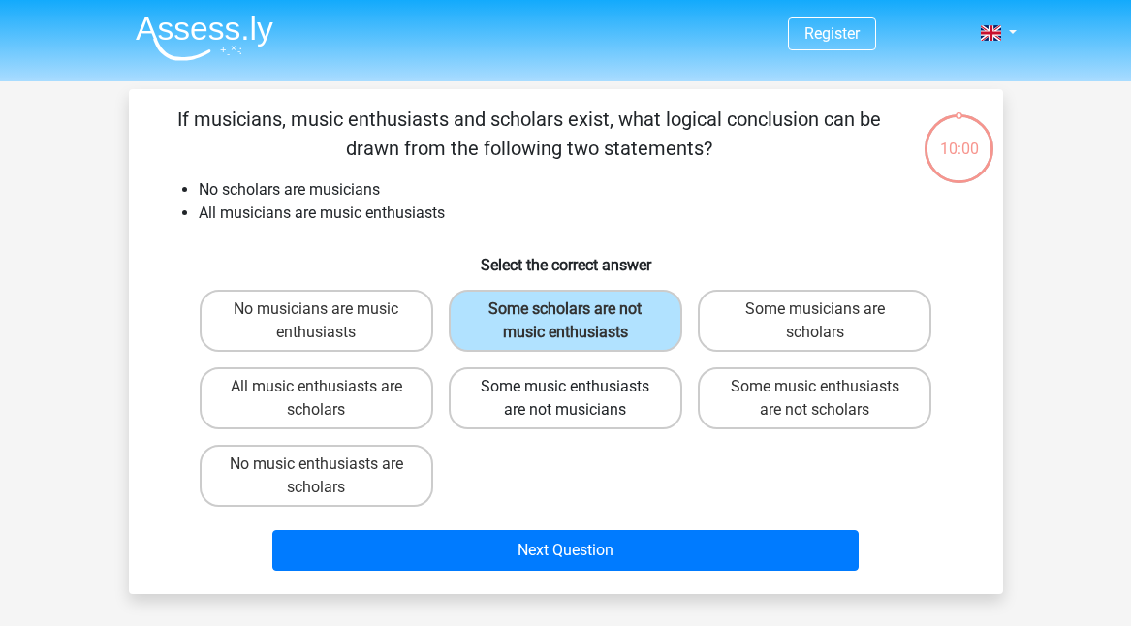
scroll to position [129, 0]
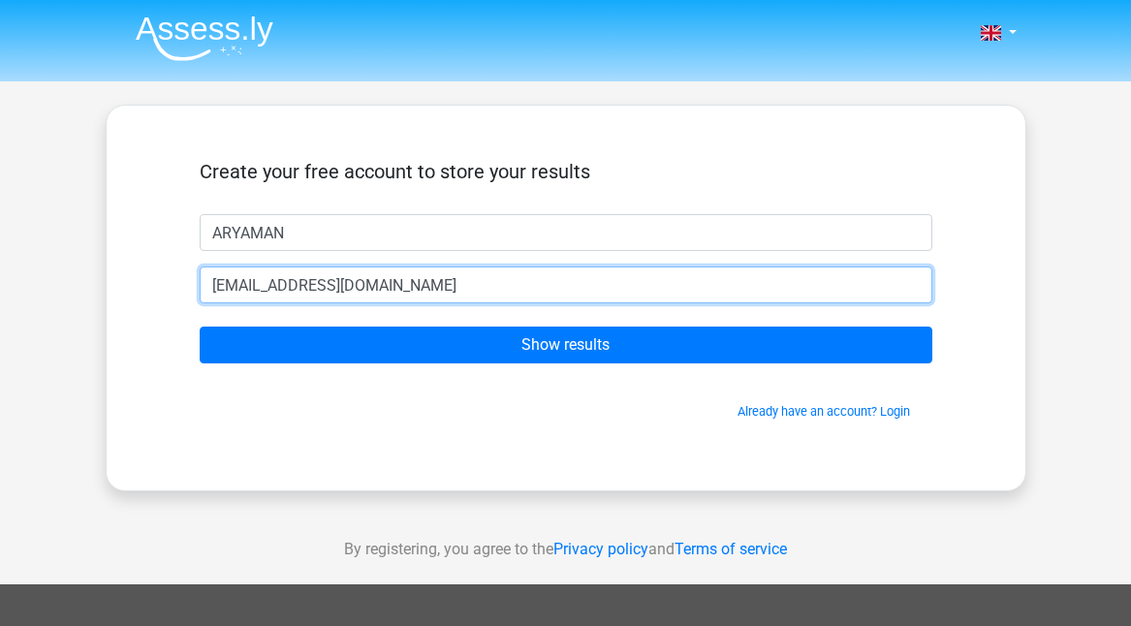
click at [398, 293] on input "kuhelimitra74@gmail.com" at bounding box center [566, 285] width 733 height 37
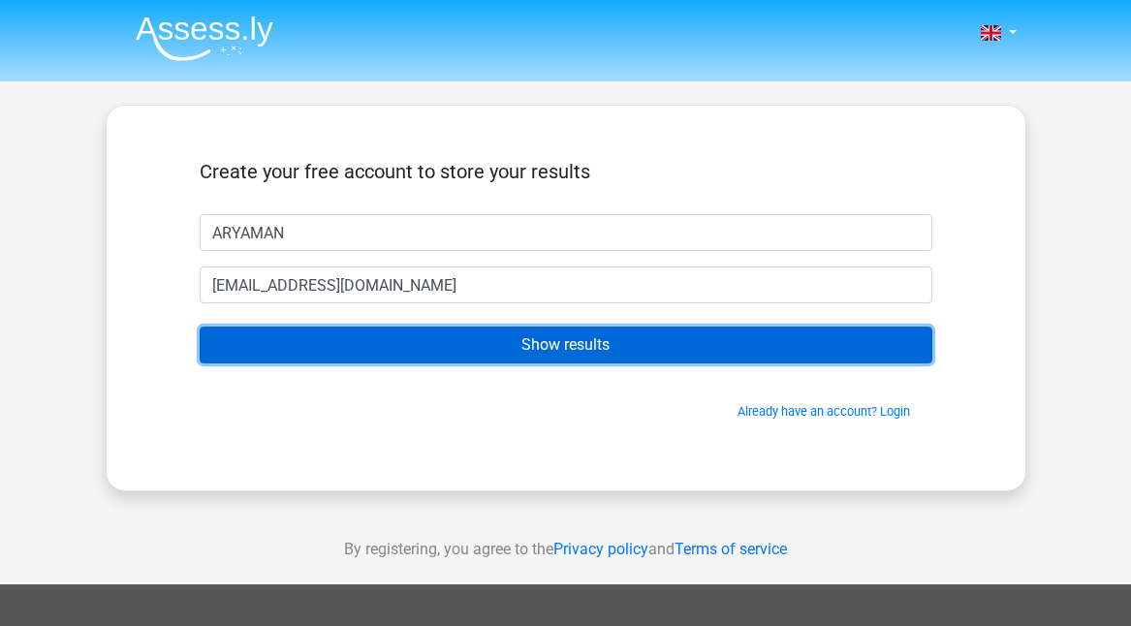
click at [621, 345] on input "Show results" at bounding box center [566, 345] width 733 height 37
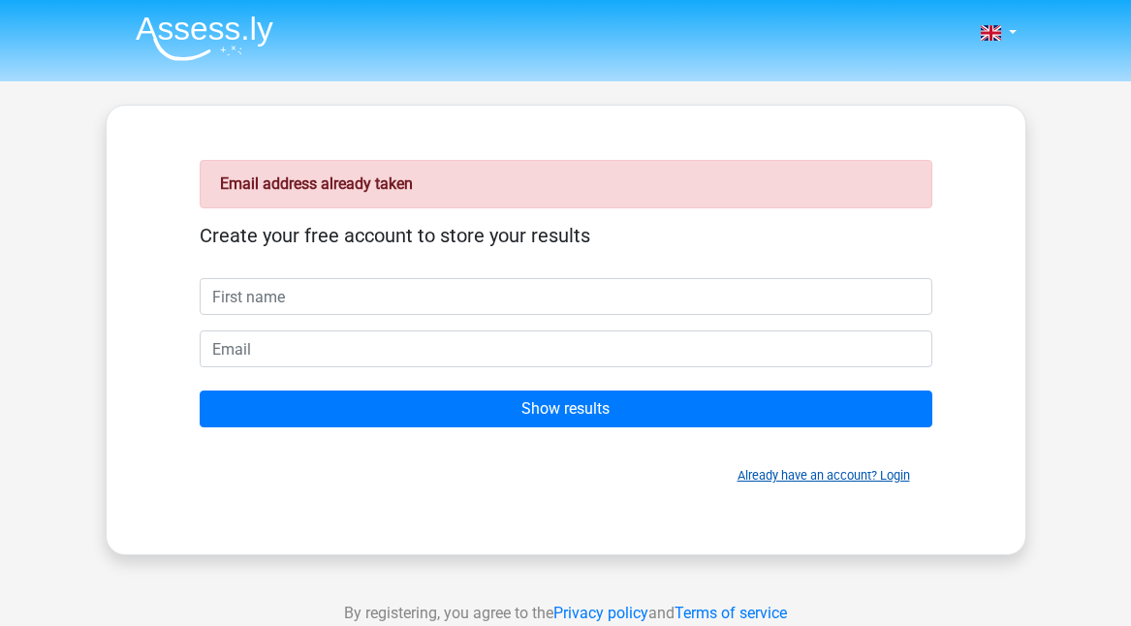
click at [888, 474] on link "Already have an account? Login" at bounding box center [824, 475] width 173 height 15
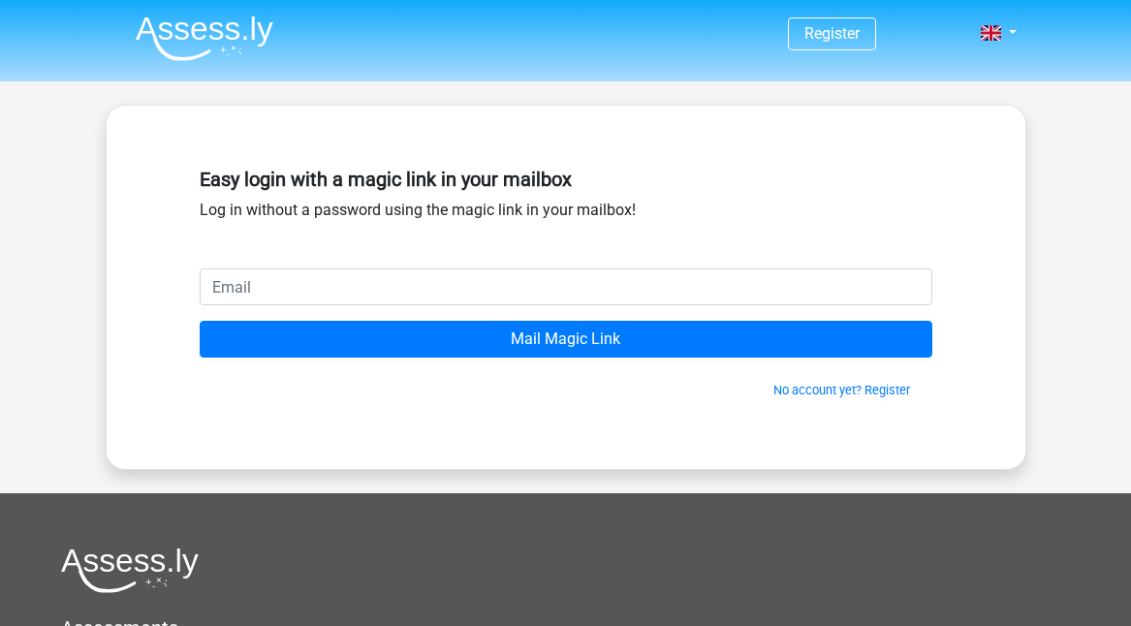
click at [404, 289] on input "email" at bounding box center [566, 287] width 733 height 37
type input "aryamanmitra11@gmail.com"
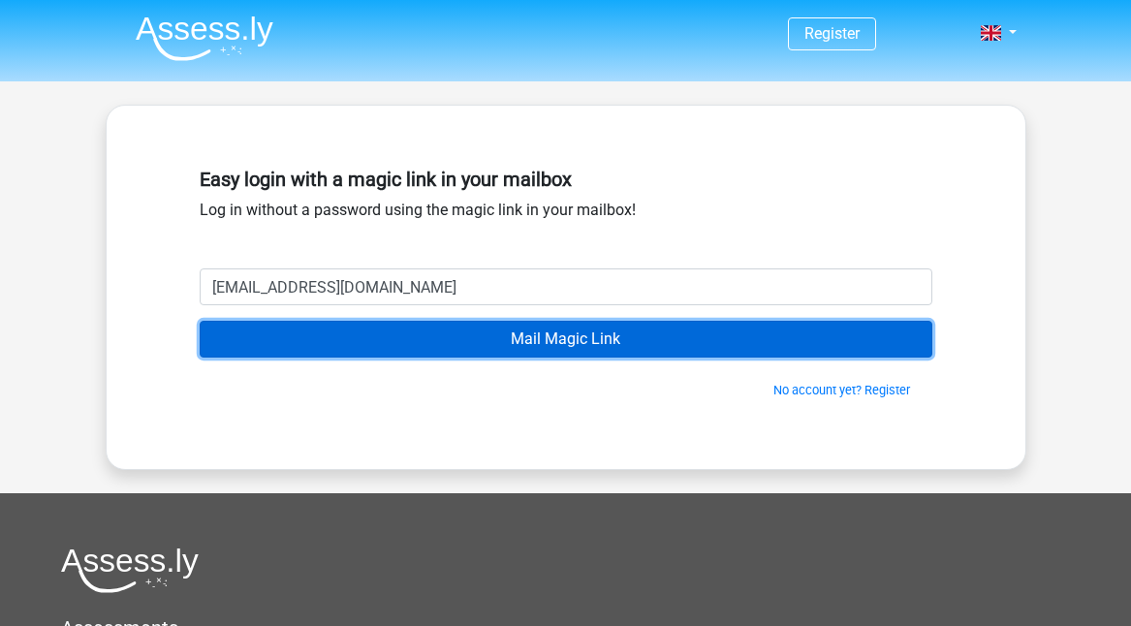
click at [398, 330] on input "Mail Magic Link" at bounding box center [566, 339] width 733 height 37
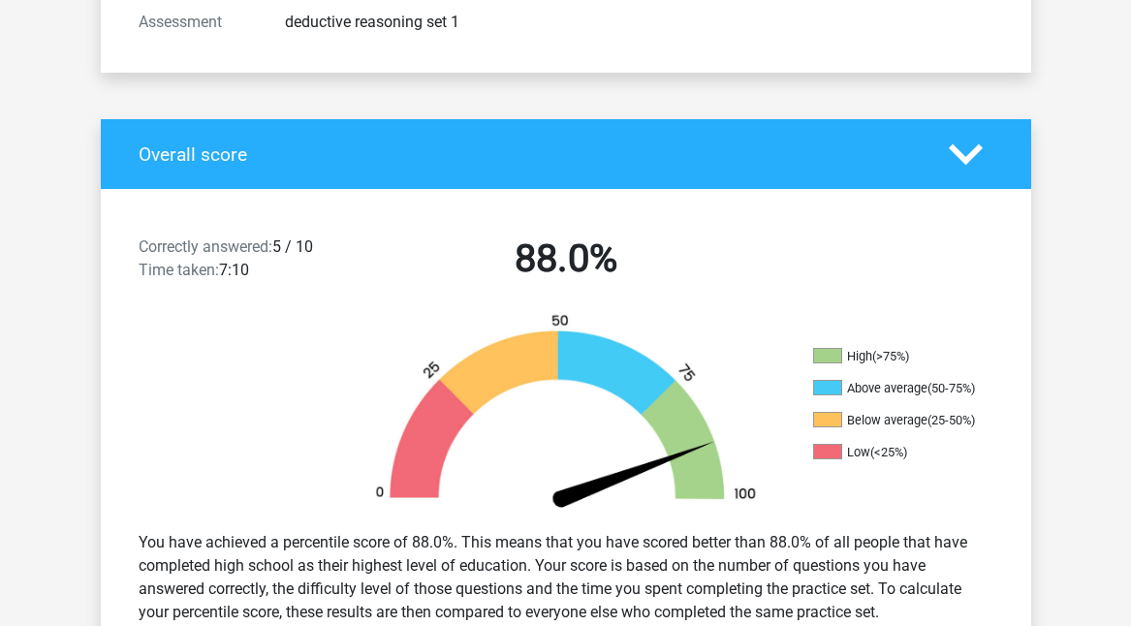
scroll to position [259, 0]
